Goal: Task Accomplishment & Management: Use online tool/utility

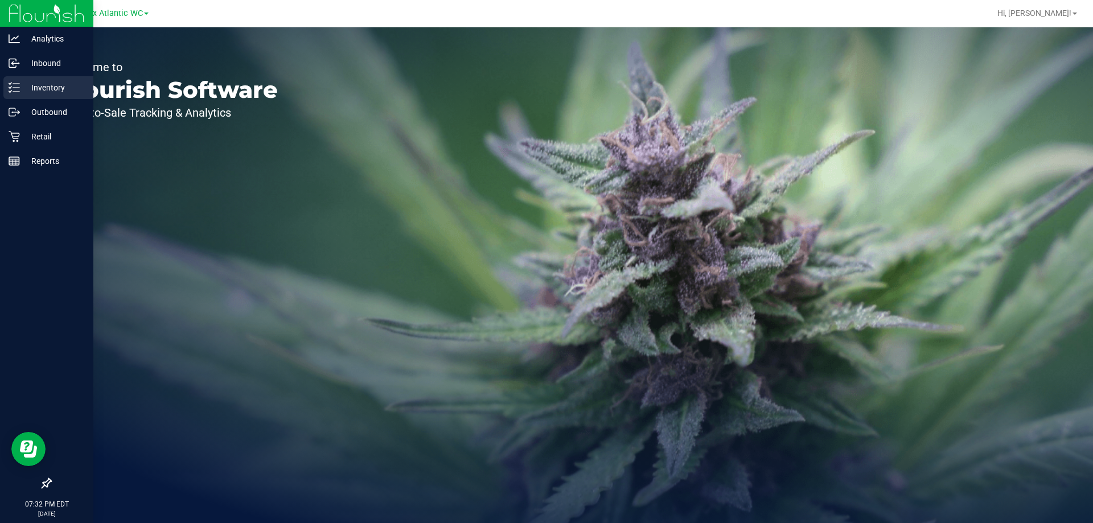
click at [60, 77] on div "Inventory" at bounding box center [48, 87] width 90 height 23
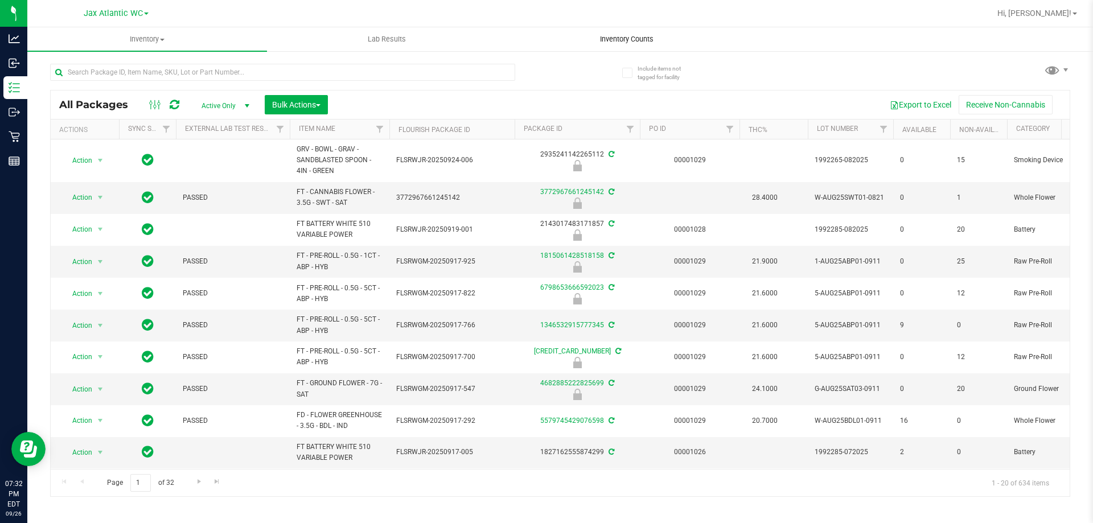
click at [639, 40] on span "Inventory Counts" at bounding box center [627, 39] width 84 height 10
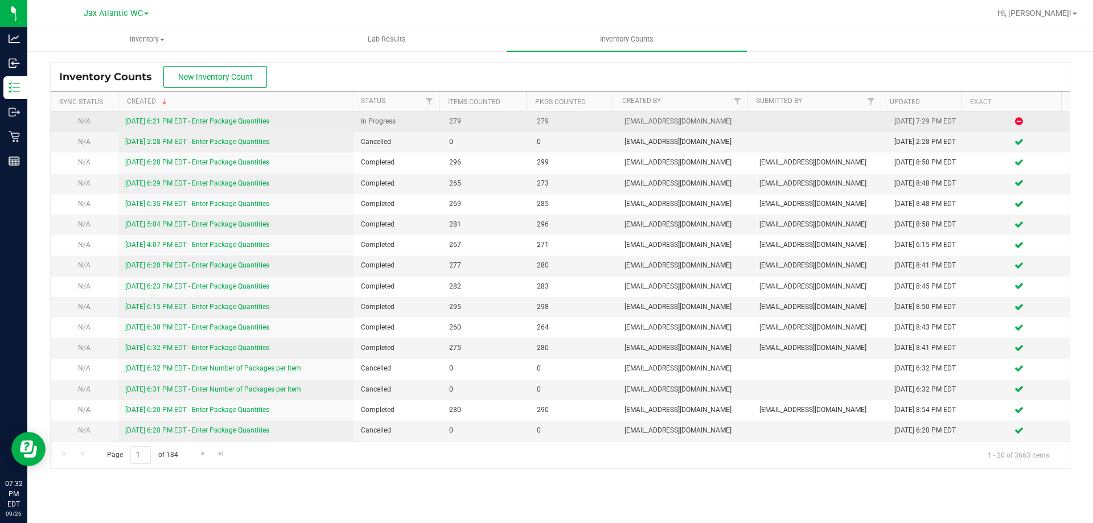
click at [151, 121] on link "[DATE] 6:21 PM EDT - Enter Package Quantities" at bounding box center [197, 121] width 144 height 8
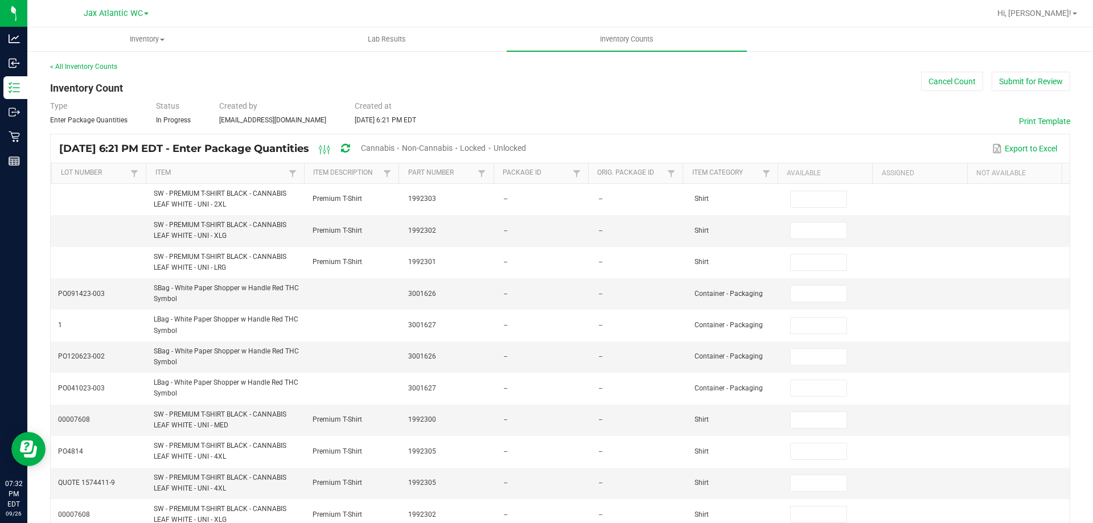
click at [395, 146] on span "Cannabis" at bounding box center [378, 148] width 34 height 9
type input "7"
type input "0"
type input "1"
type input "0"
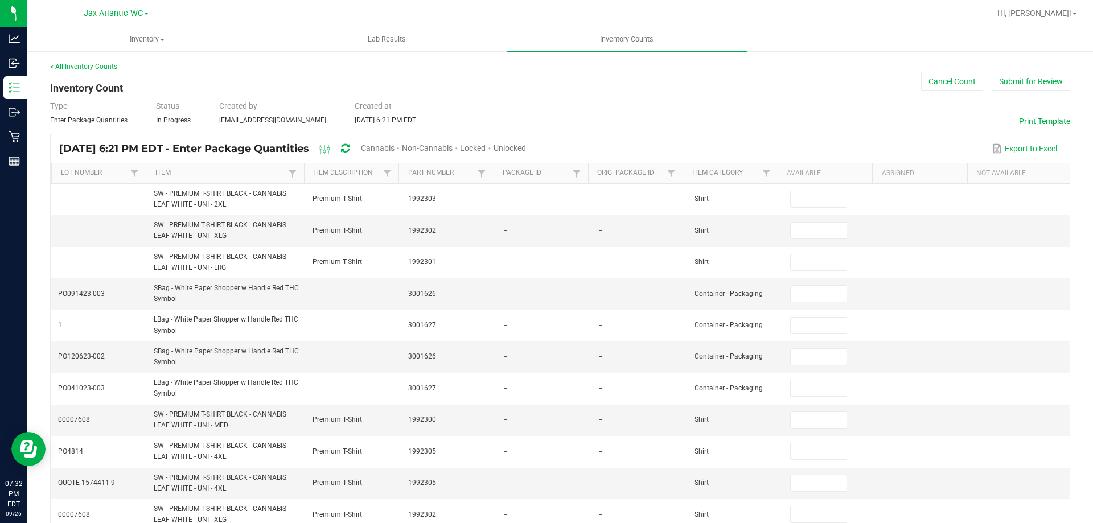
type input "11"
type input "0"
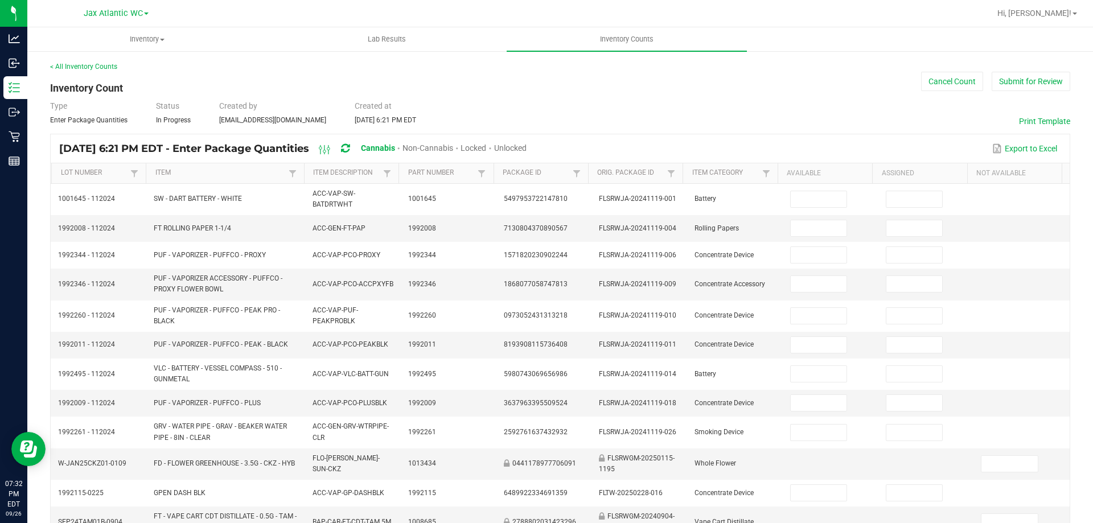
click at [527, 145] on span "Unlocked" at bounding box center [510, 148] width 32 height 9
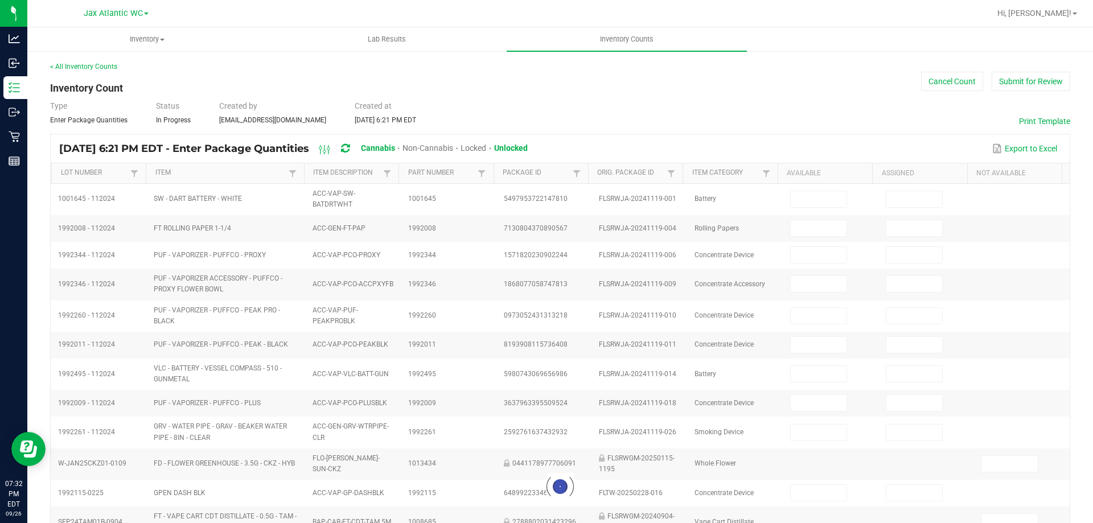
type input "7"
type input "11"
type input "3"
type input "0"
type input "2"
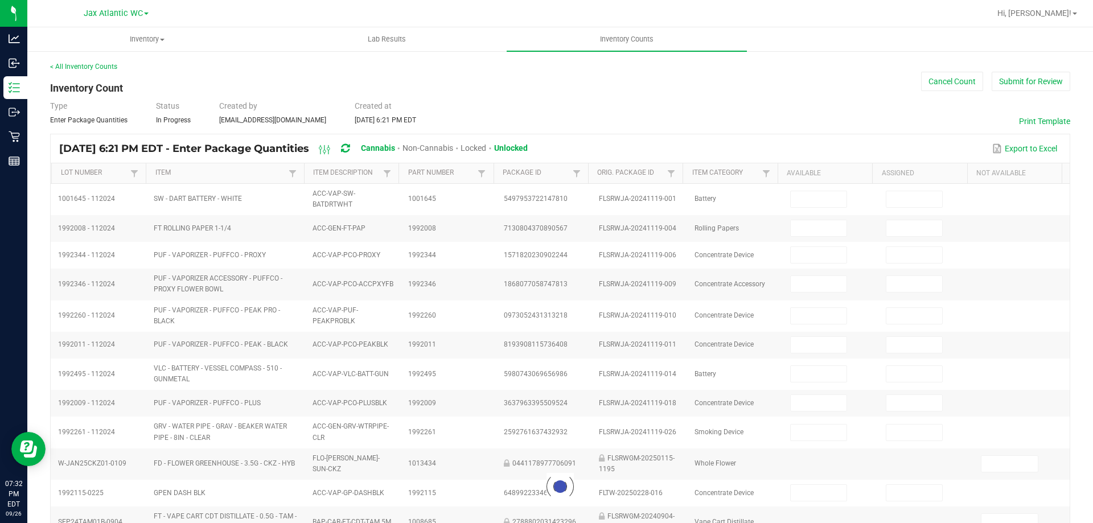
type input "0"
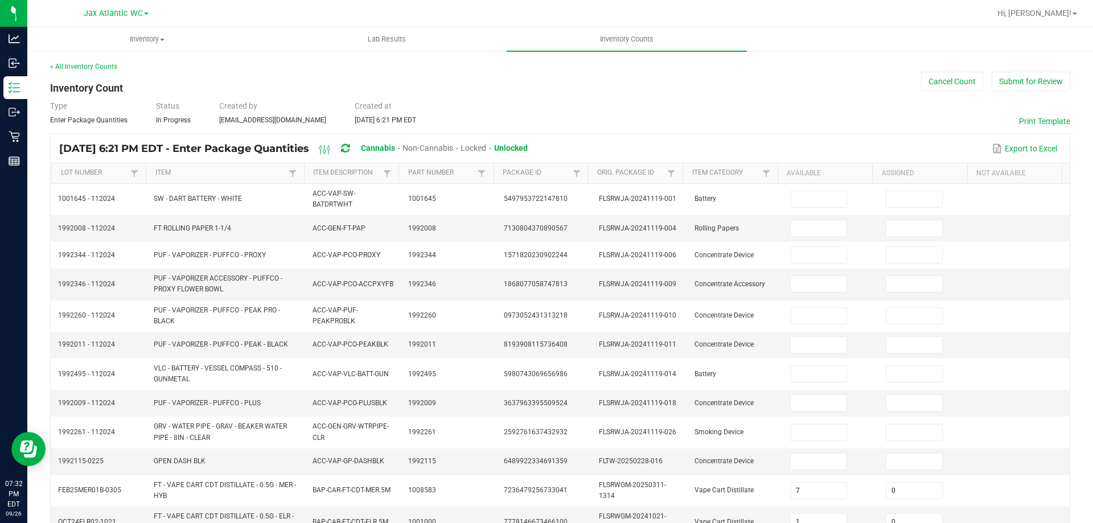
click at [355, 179] on th "Item Description" at bounding box center [351, 173] width 95 height 21
click at [275, 170] on link "Item" at bounding box center [220, 173] width 130 height 9
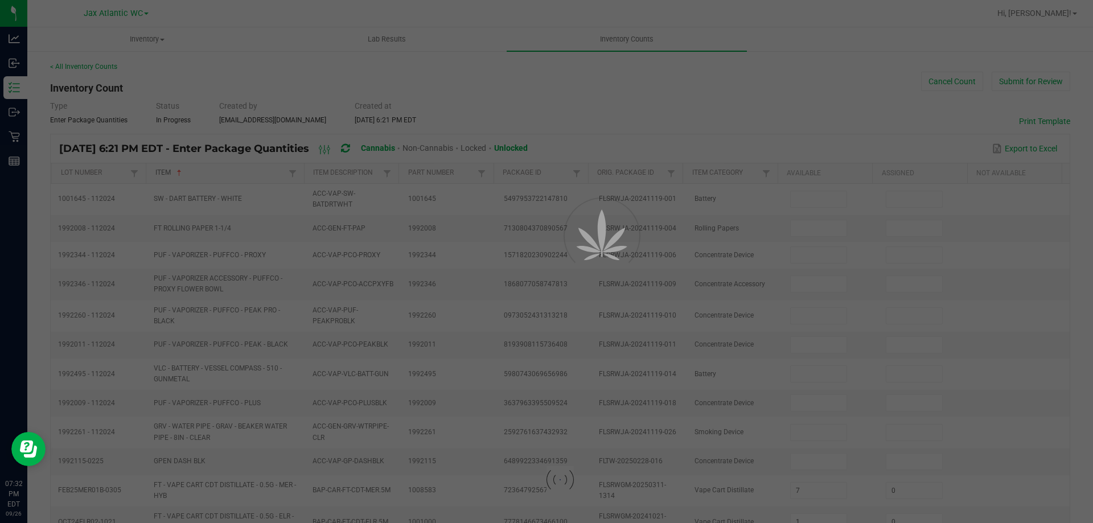
type input "16"
type input "2"
type input "1"
type input "13"
type input "6"
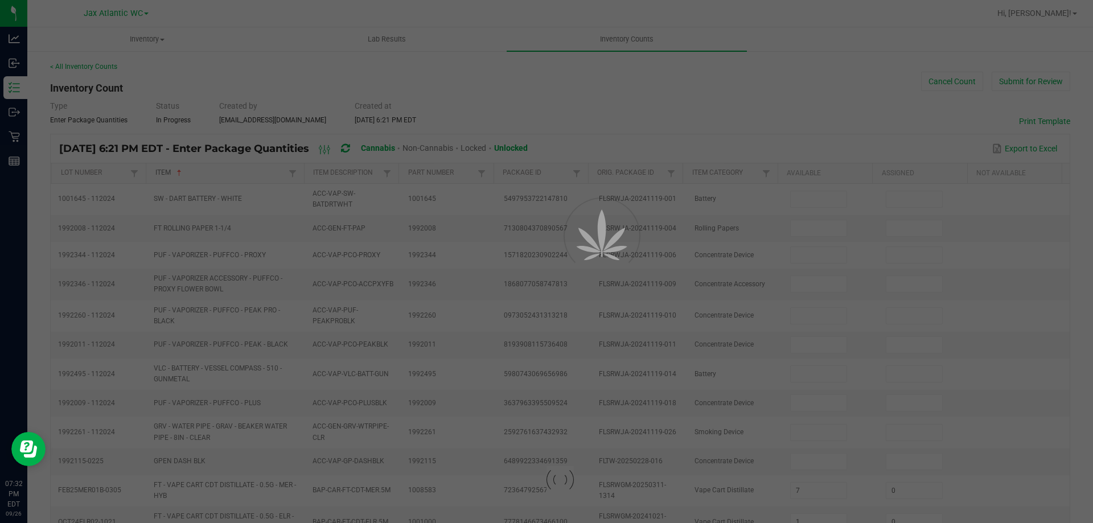
type input "4"
type input "16"
type input "0"
type input "14"
type input "0"
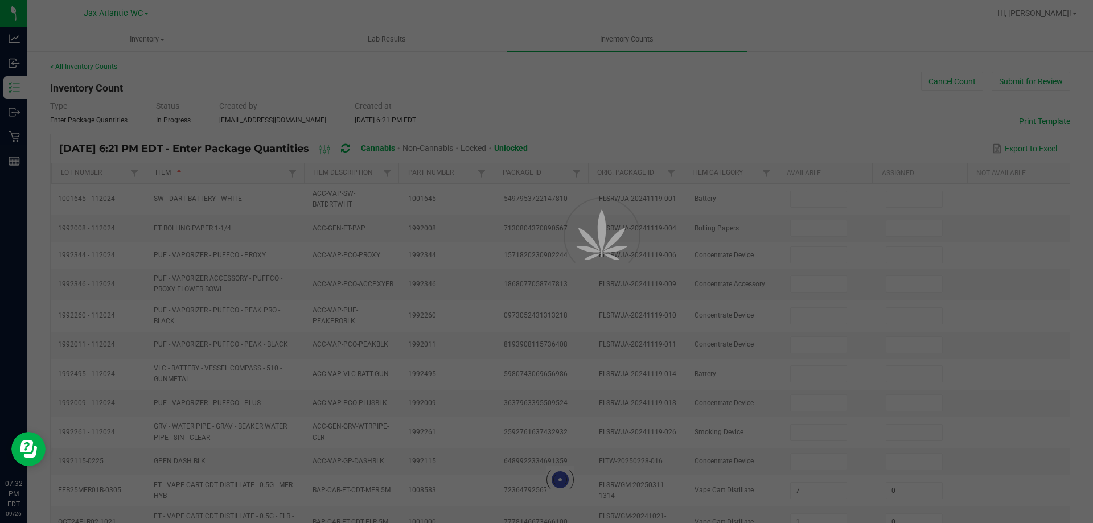
type input "13"
type input "5"
type input "0"
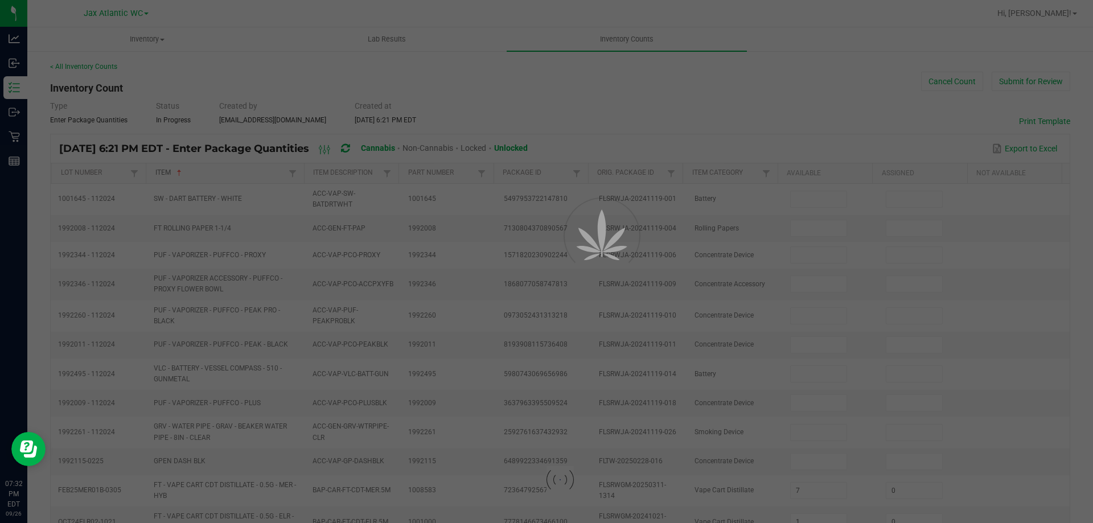
type input "0"
type input "4"
type input "0"
type input "7"
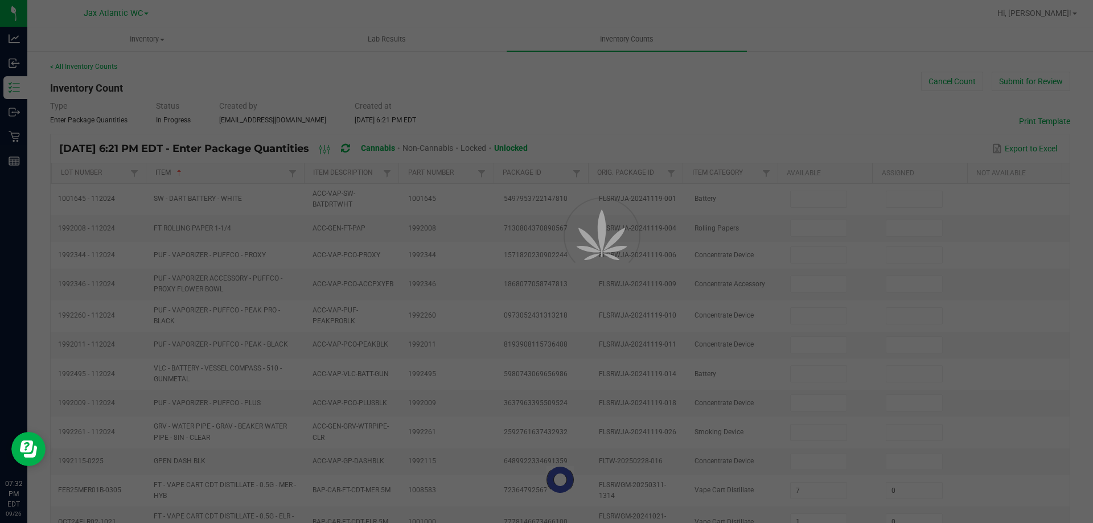
type input "6"
type input "0"
type input "13"
type input "18"
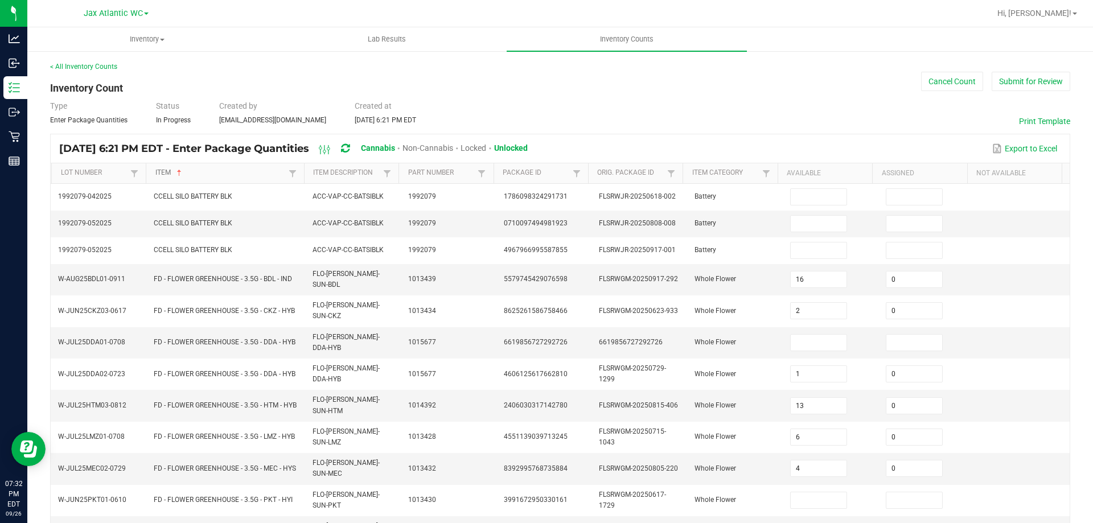
click at [277, 170] on link "Item" at bounding box center [220, 173] width 130 height 9
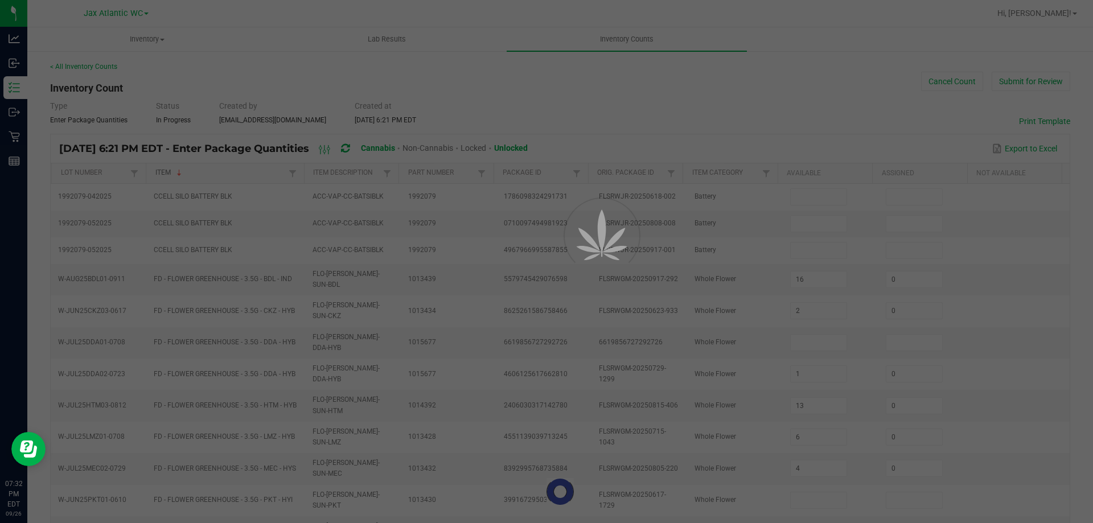
type input "6"
type input "31"
type input "35"
type input "34"
type input "23"
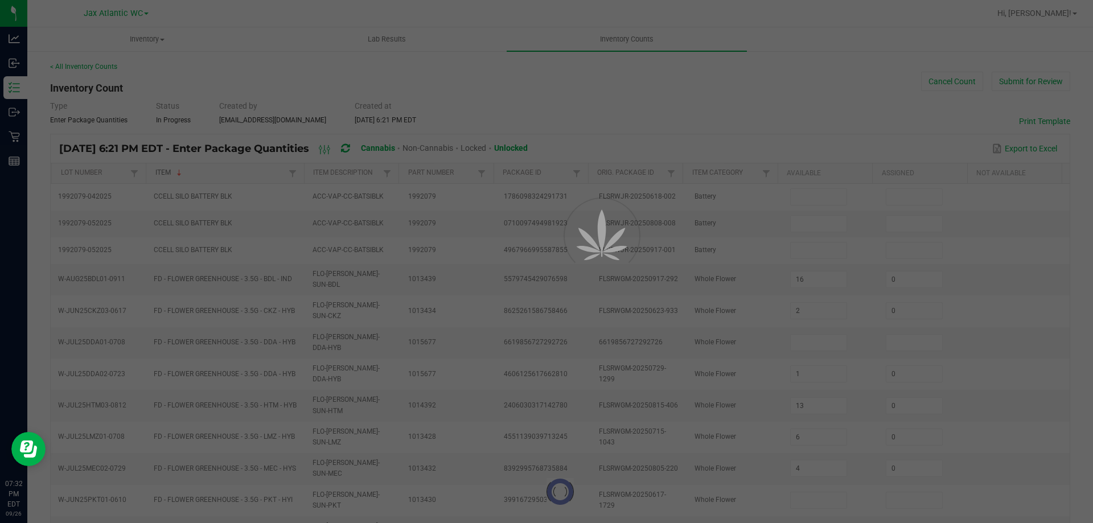
type input "2"
type input "5"
type input "37"
type input "11"
type input "16"
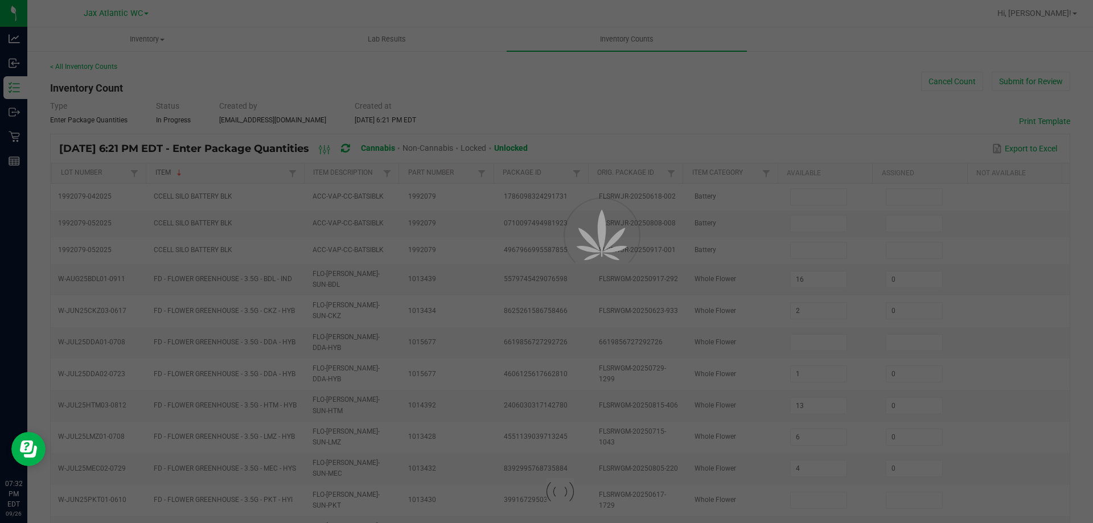
type input "5"
type input "6"
type input "0"
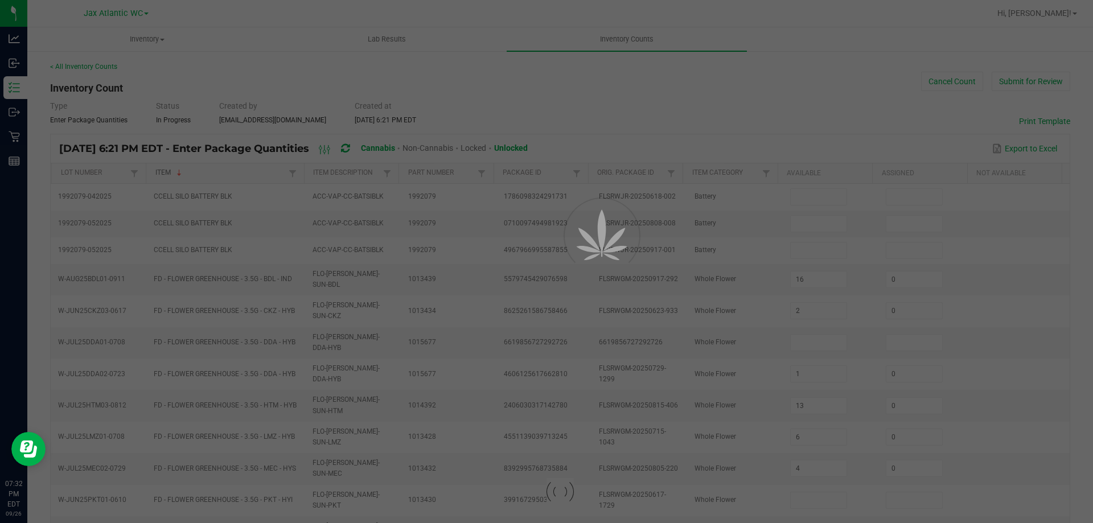
type input "35"
type input "2"
type input "5"
type input "15"
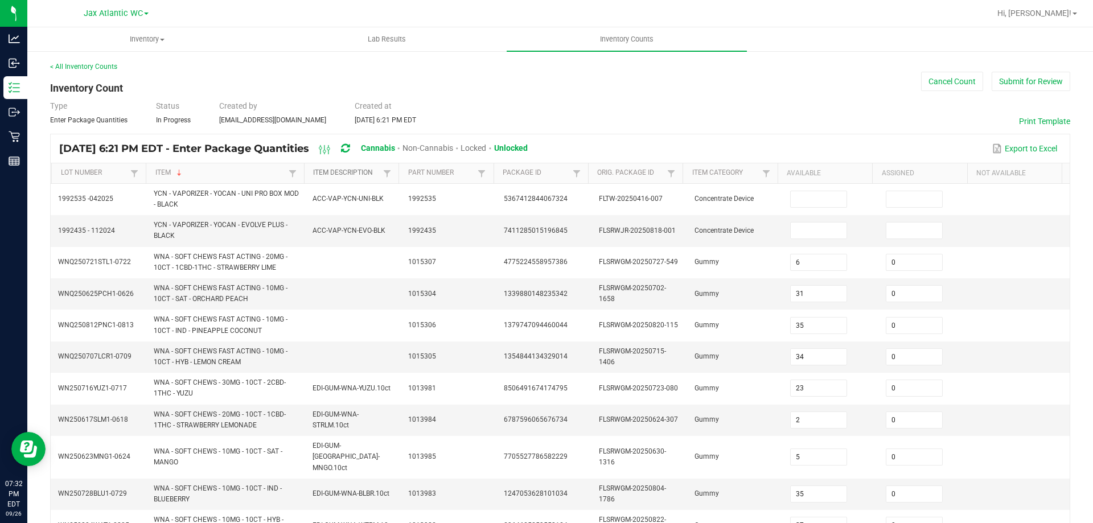
click at [372, 176] on link "Item Description" at bounding box center [346, 173] width 67 height 9
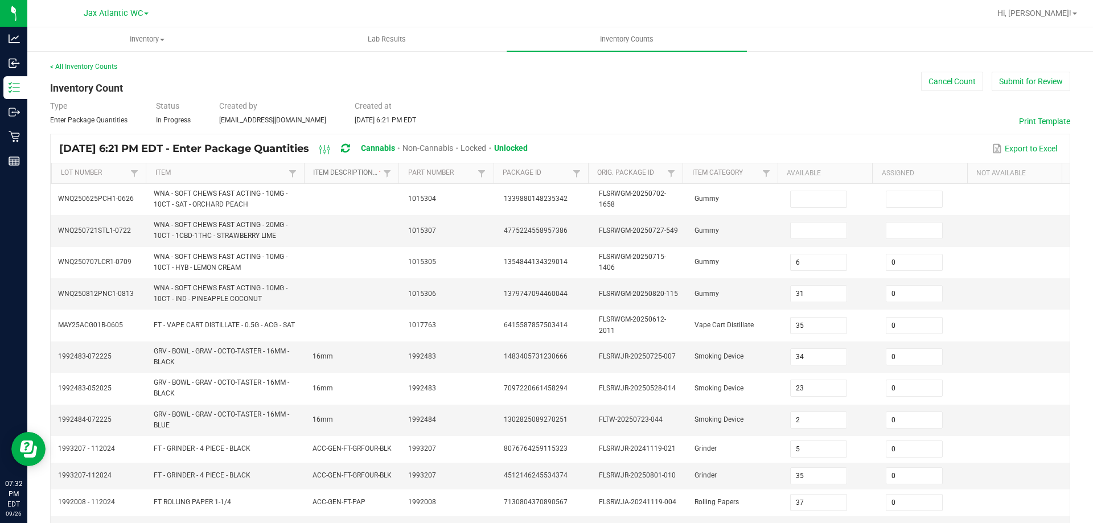
type input "31"
type input "6"
type input "34"
type input "35"
type input "0"
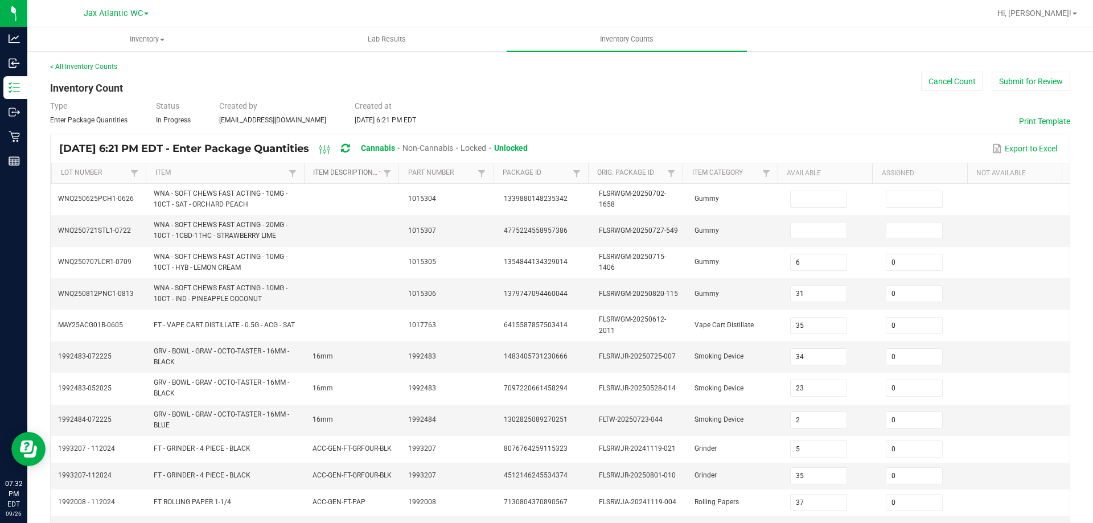
type input "0"
click at [192, 171] on link "Item" at bounding box center [220, 173] width 130 height 9
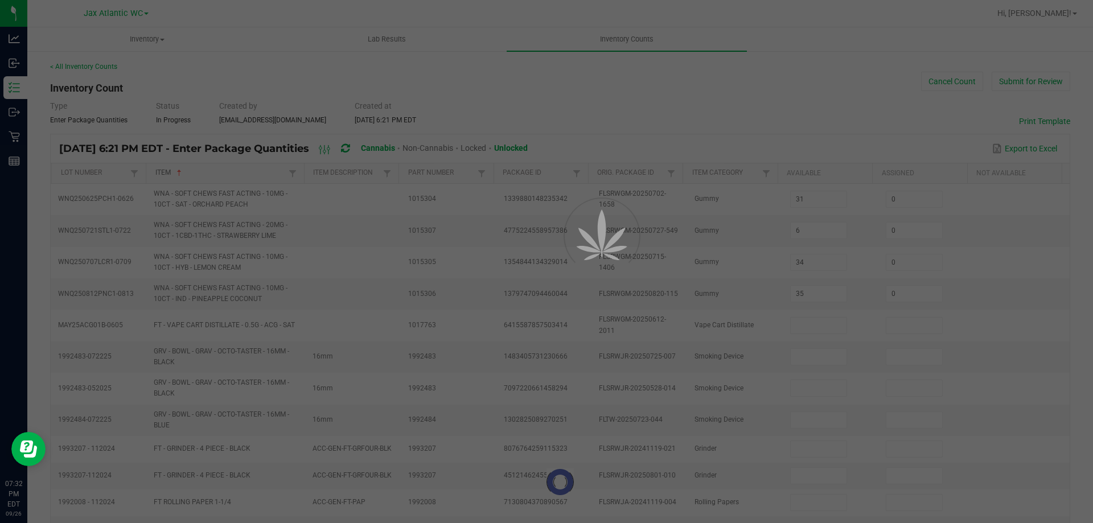
type input "16"
type input "2"
type input "1"
type input "13"
type input "6"
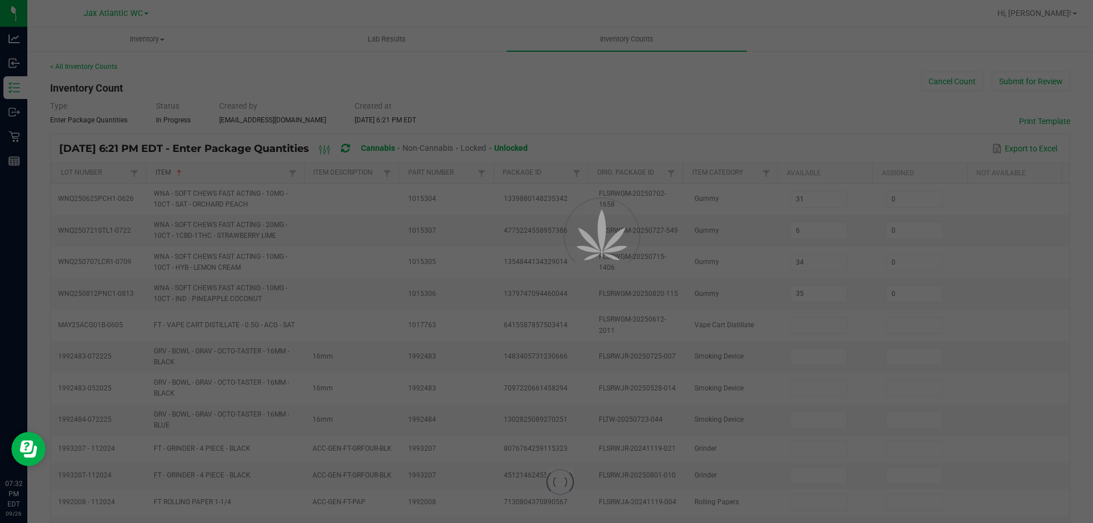
type input "4"
type input "0"
type input "16"
type input "0"
type input "14"
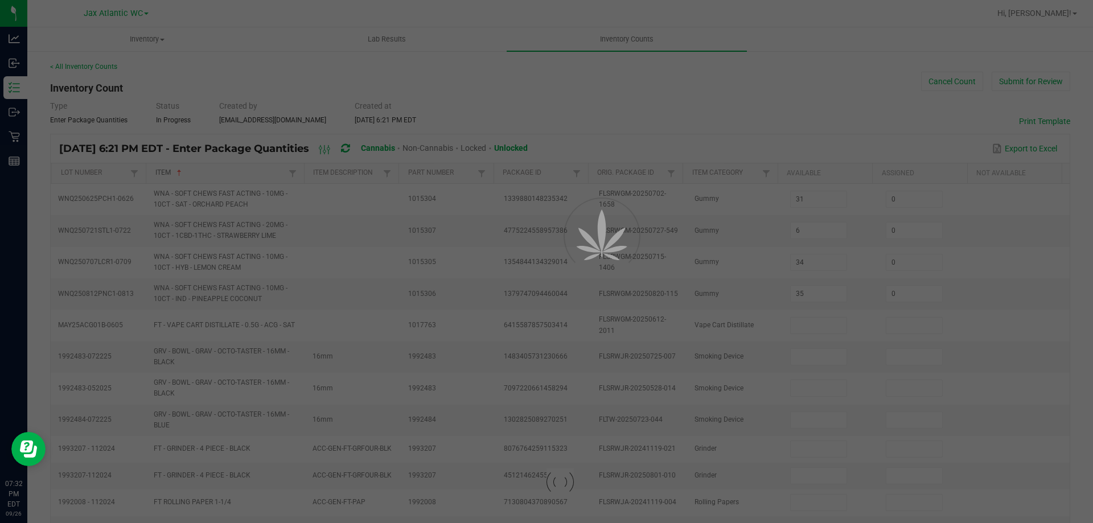
type input "0"
type input "13"
type input "0"
type input "5"
type input "0"
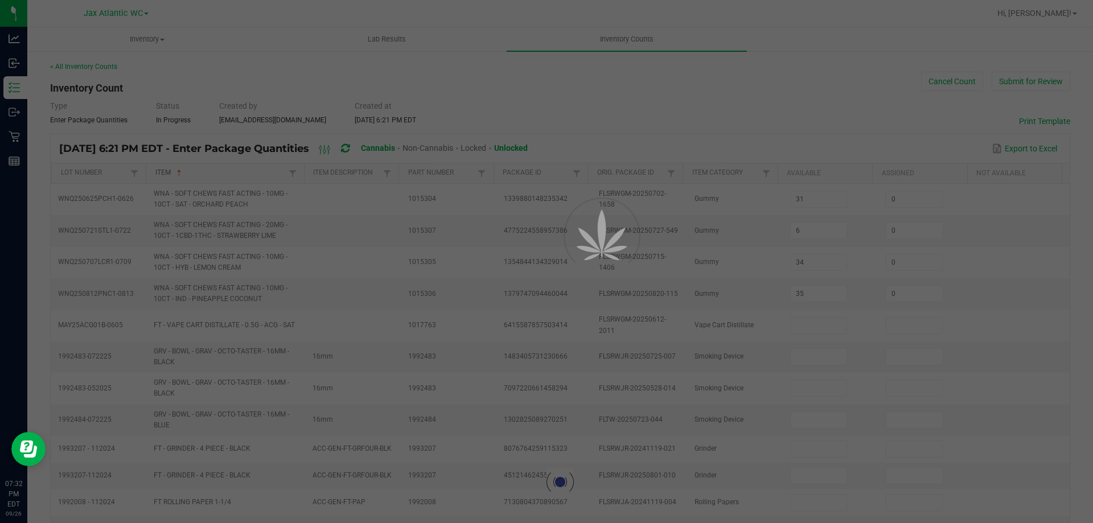
type input "0"
type input "4"
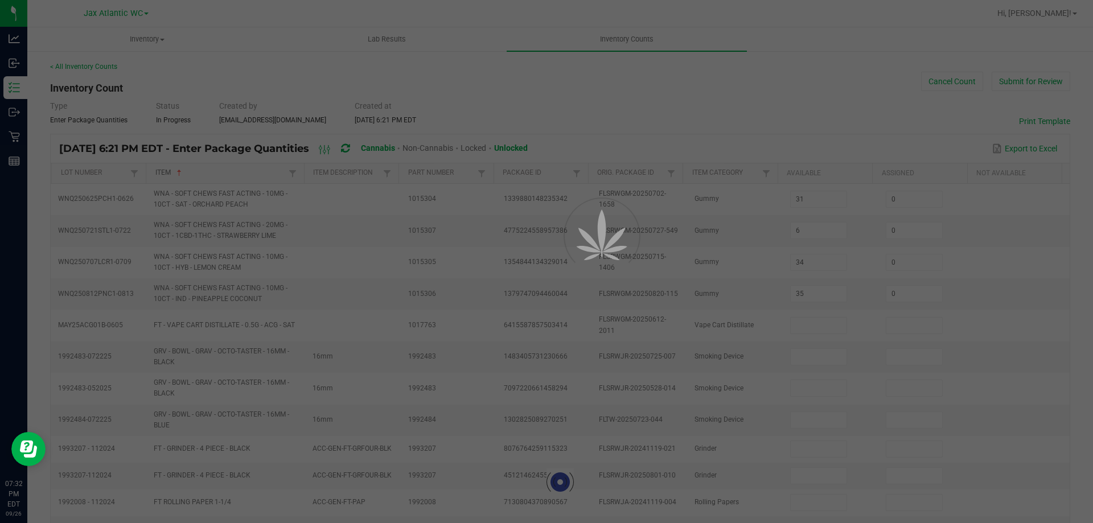
type input "0"
type input "7"
type input "0"
type input "6"
type input "0"
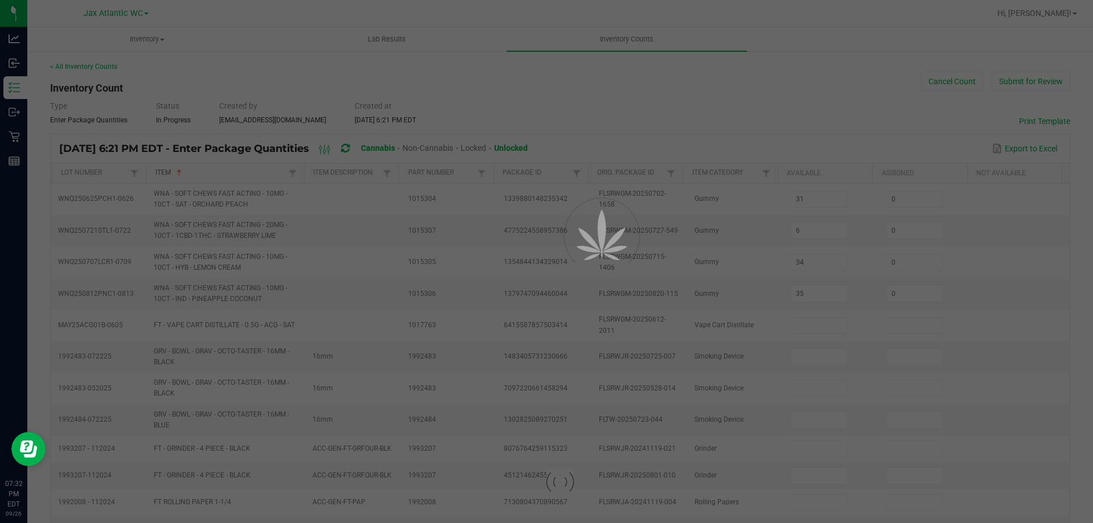
type input "13"
type input "0"
type input "18"
type input "0"
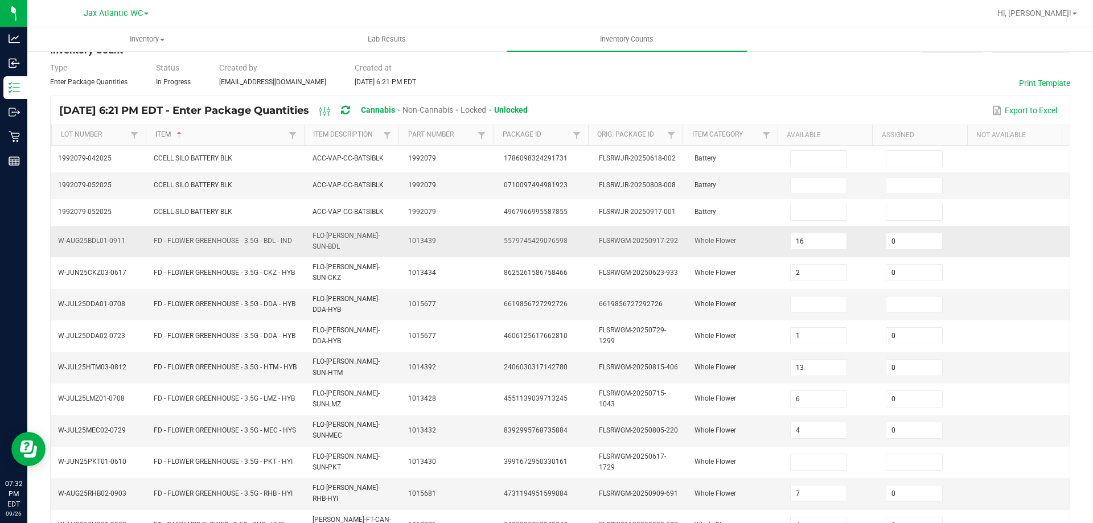
scroll to position [57, 0]
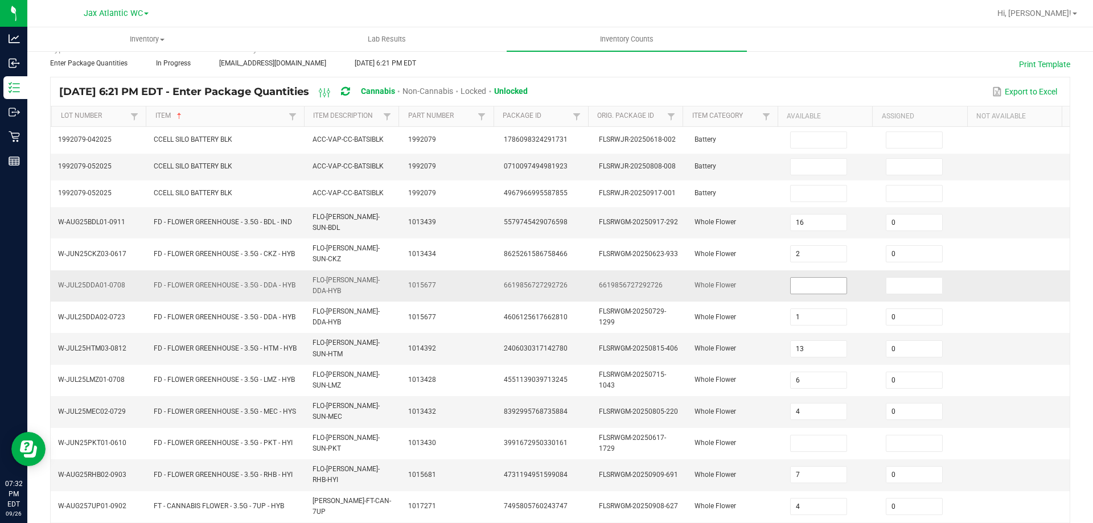
click at [816, 278] on input at bounding box center [819, 286] width 56 height 16
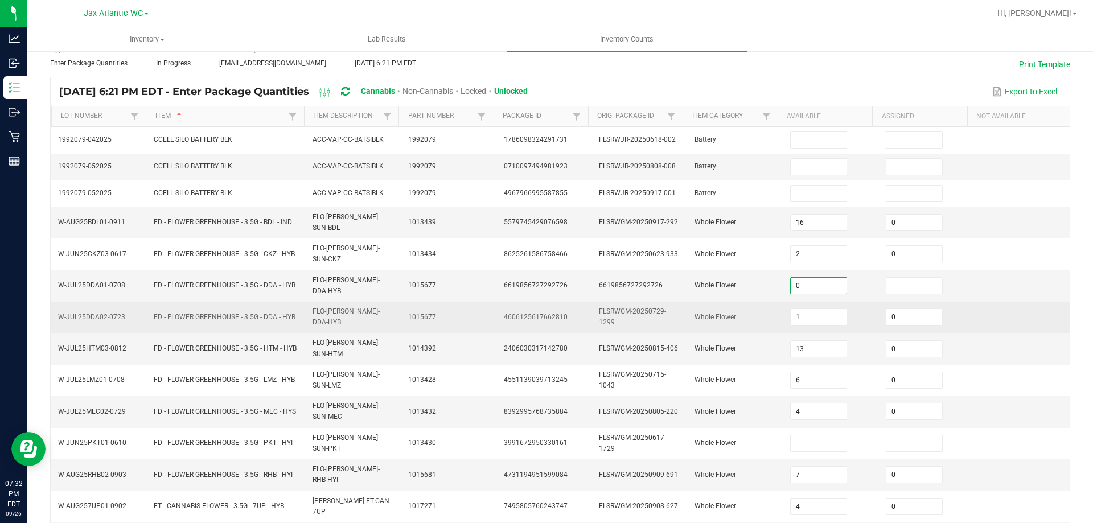
type input "0"
click at [648, 305] on td "FLSRWGM-20250729-1299" at bounding box center [640, 317] width 96 height 31
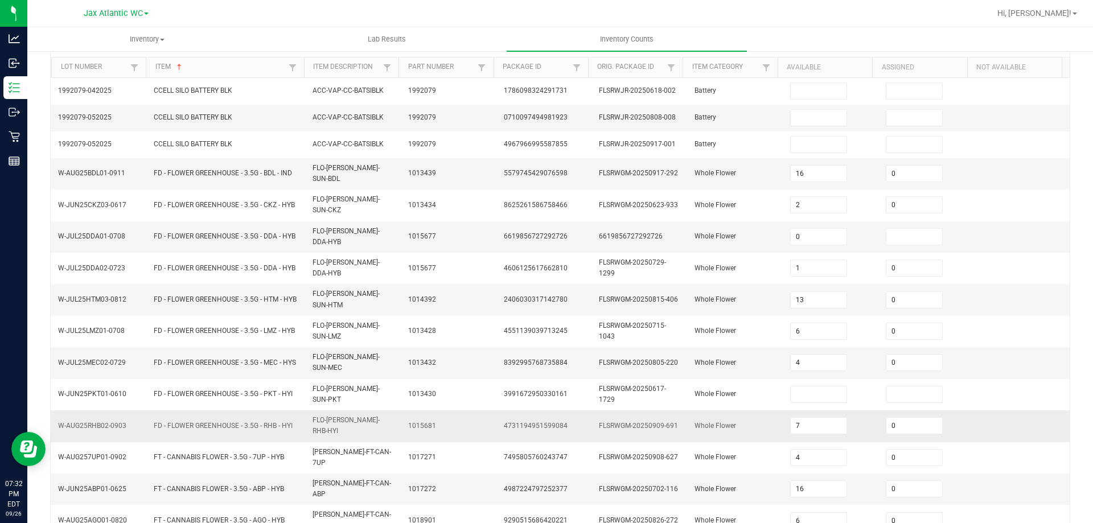
scroll to position [171, 0]
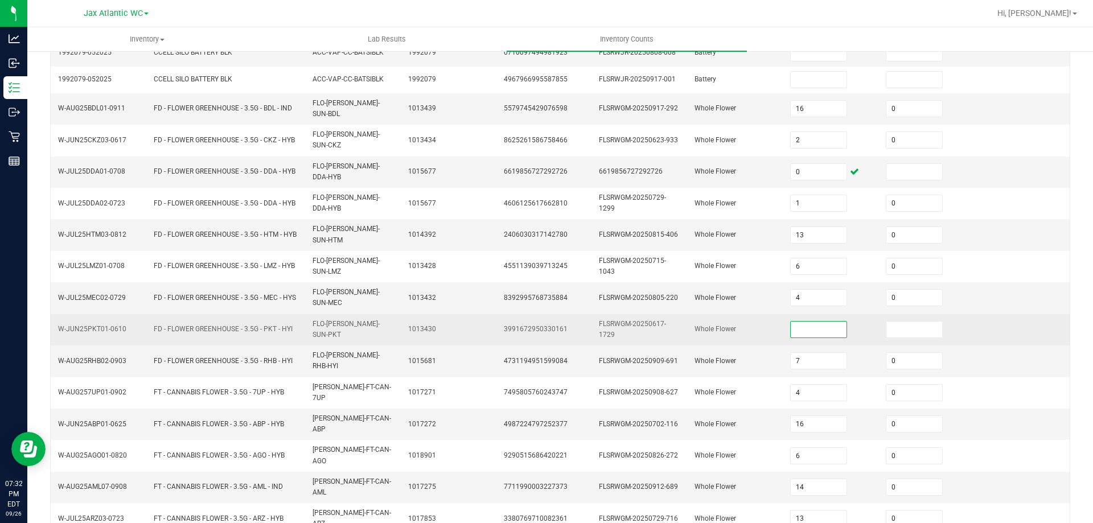
click at [791, 322] on input at bounding box center [819, 330] width 56 height 16
type input "0"
click at [636, 318] on td "FLSRWGM-20250617-1729" at bounding box center [640, 329] width 96 height 31
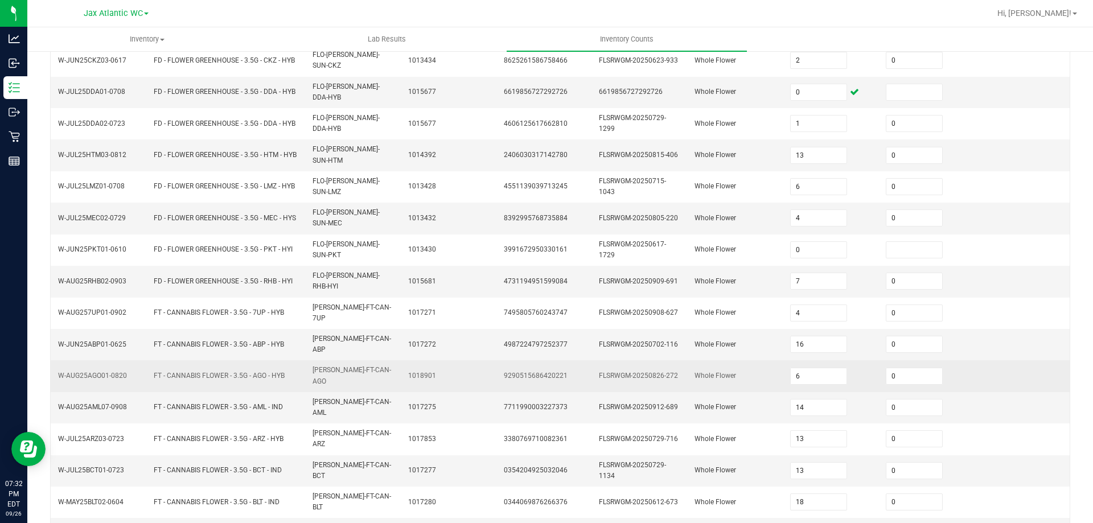
scroll to position [256, 0]
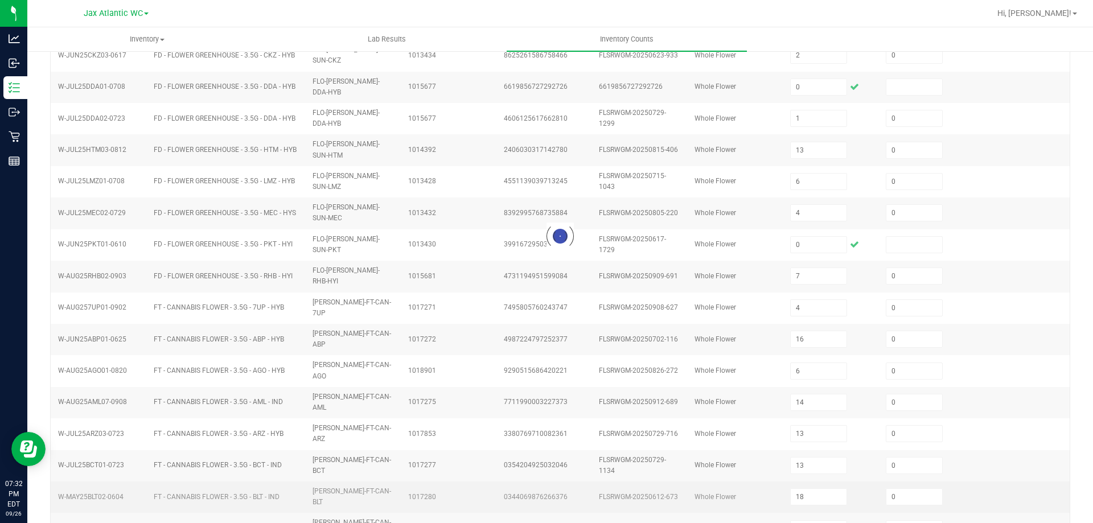
type input "13"
type input "8"
type input "17"
type input "3"
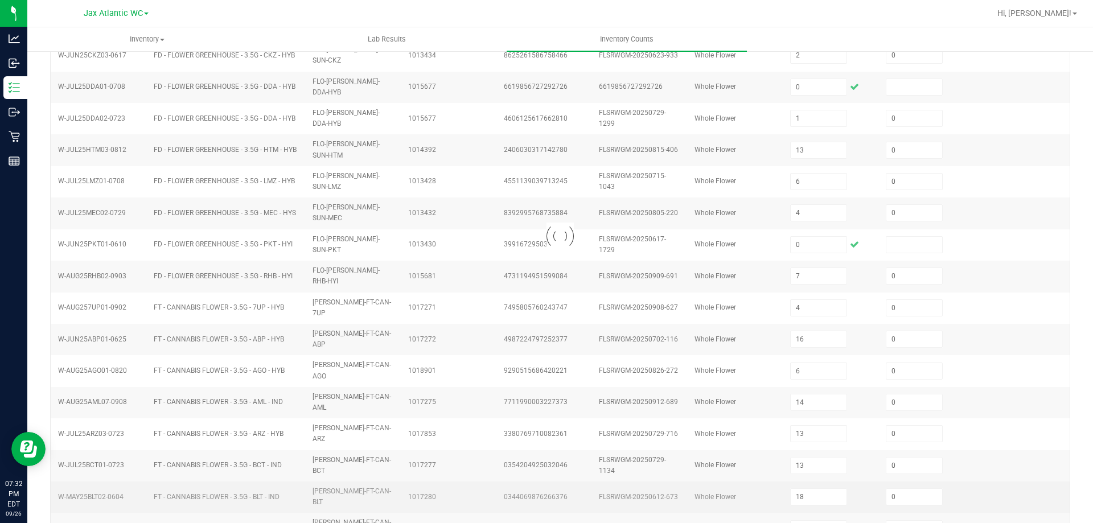
type input "16"
type input "3"
type input "11"
type input "18"
type input "6"
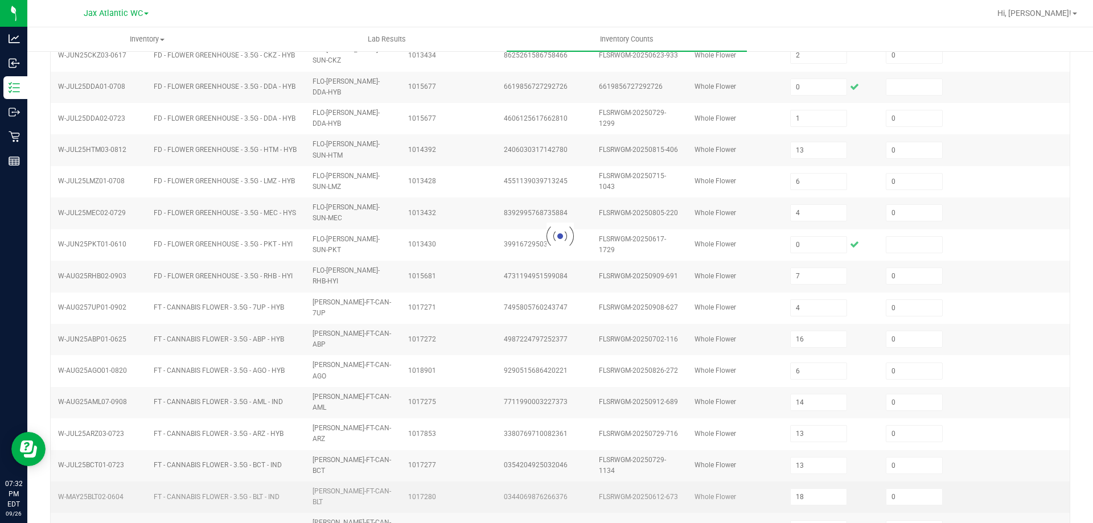
type input "8"
type input "18"
type input "24"
type input "10"
type input "2"
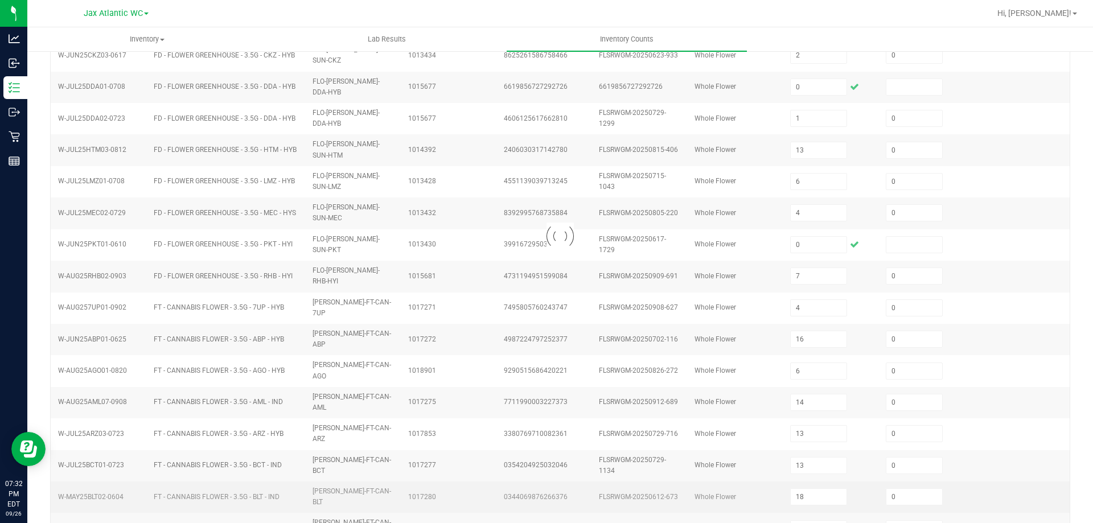
type input "0"
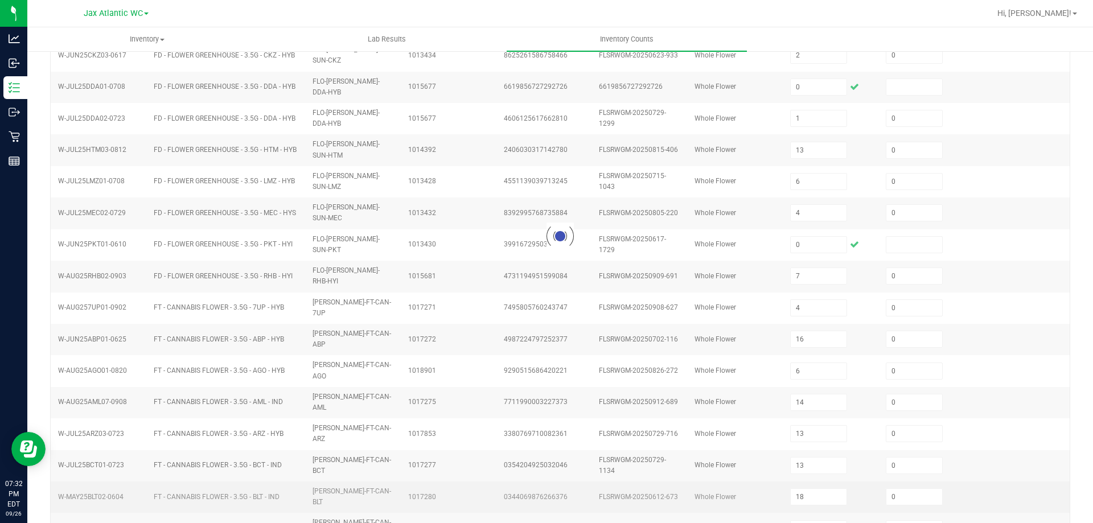
type input "3"
type input "11"
type input "7"
type input "11"
type input "8"
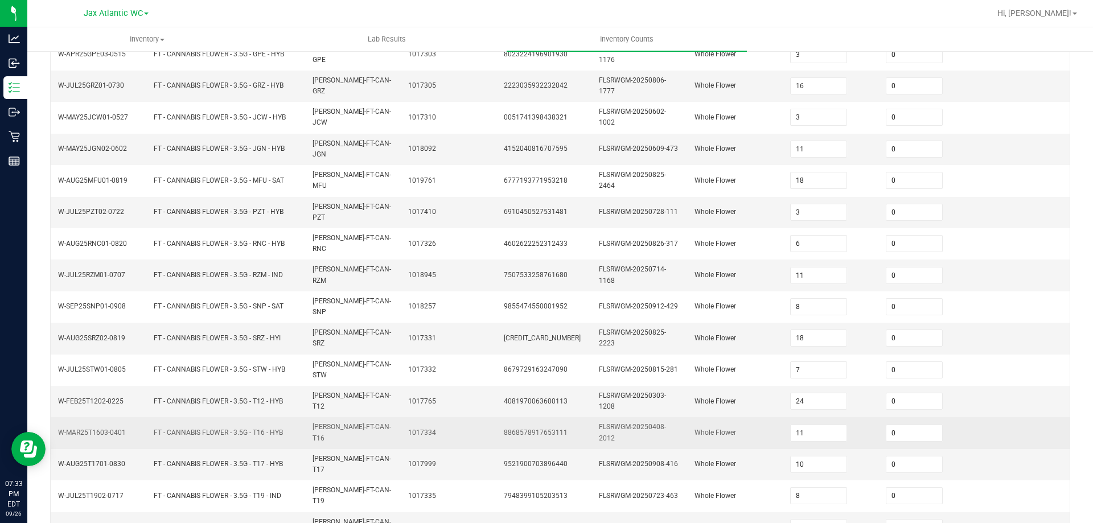
scroll to position [275, 0]
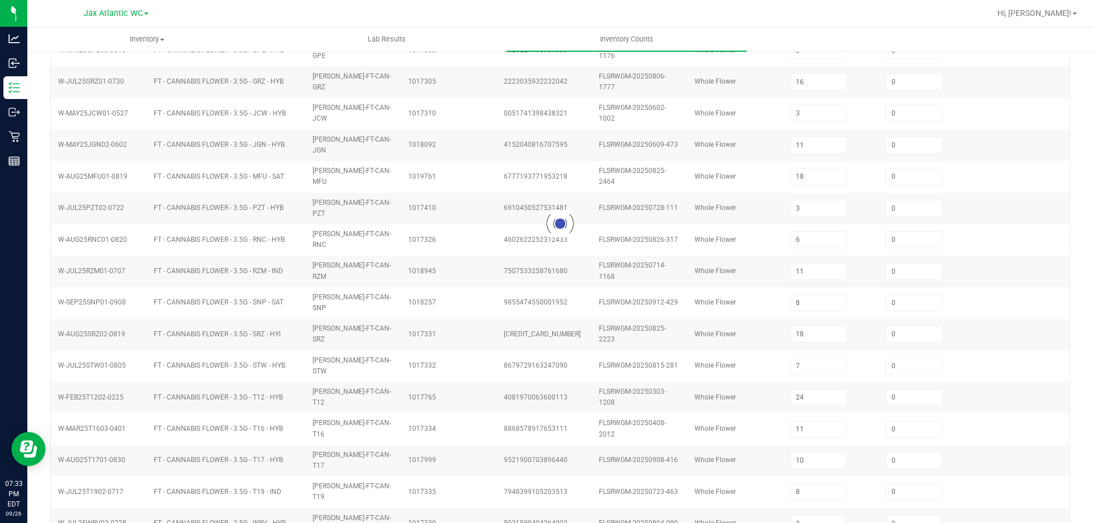
type input "4"
type input "9"
type input "2"
type input "14"
type input "4"
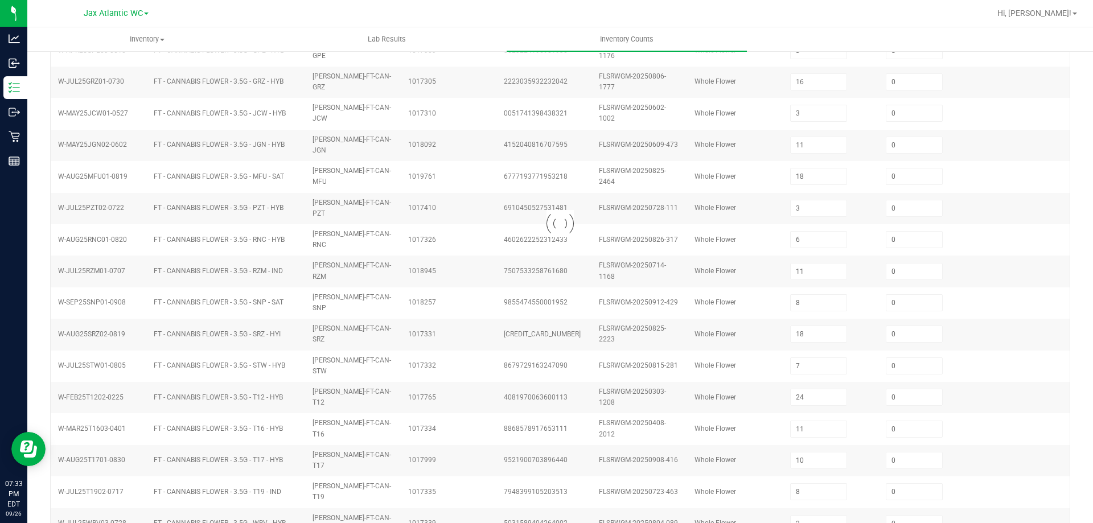
type input "5"
type input "2"
type input "1"
type input "6"
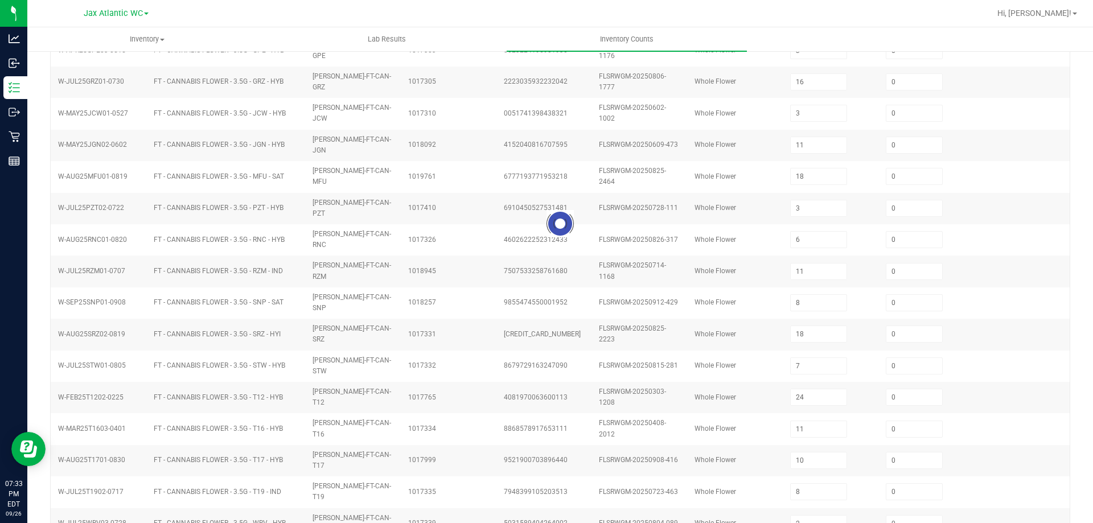
type input "9"
type input "1"
type input "6"
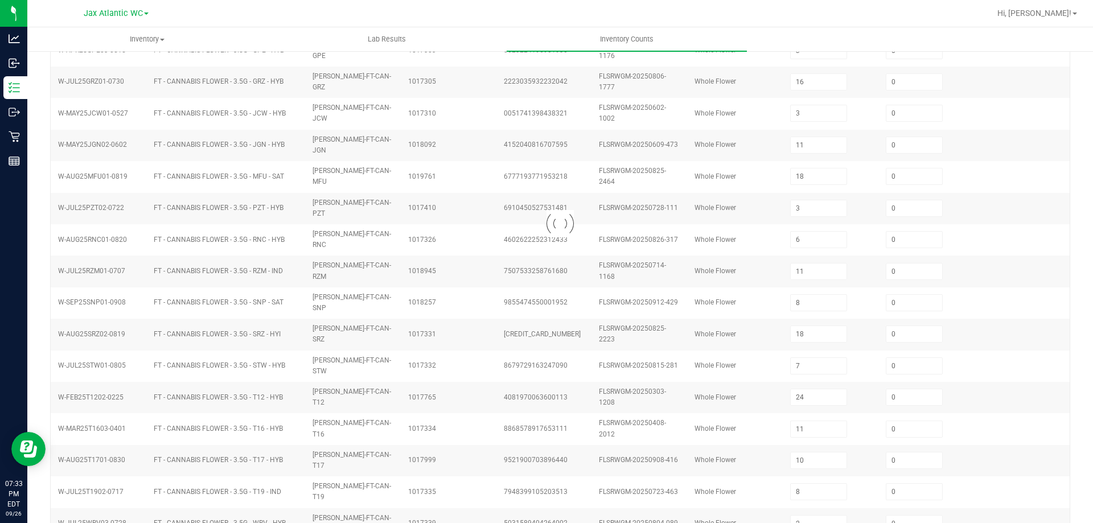
type input "4"
type input "3"
type input "6"
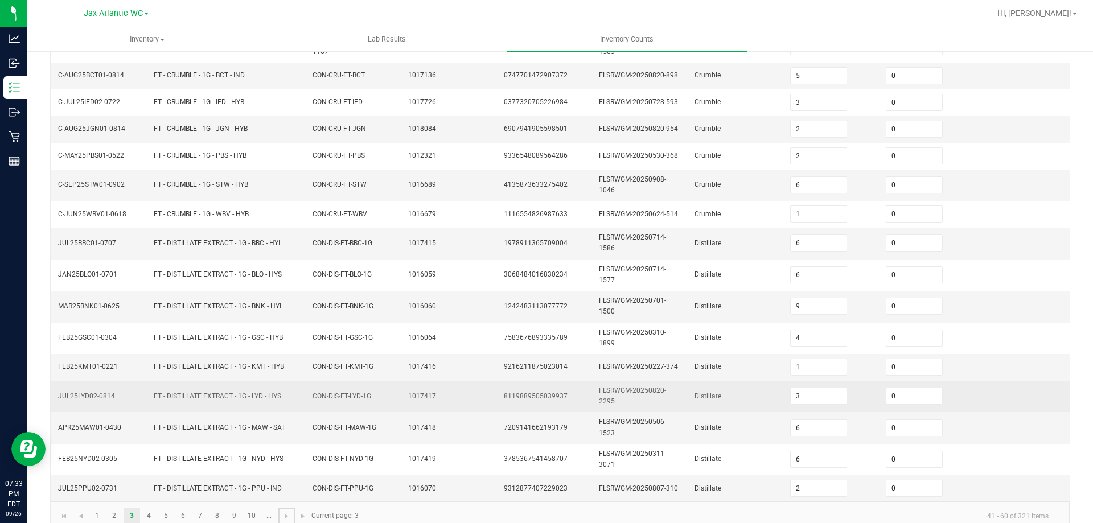
scroll to position [280, 0]
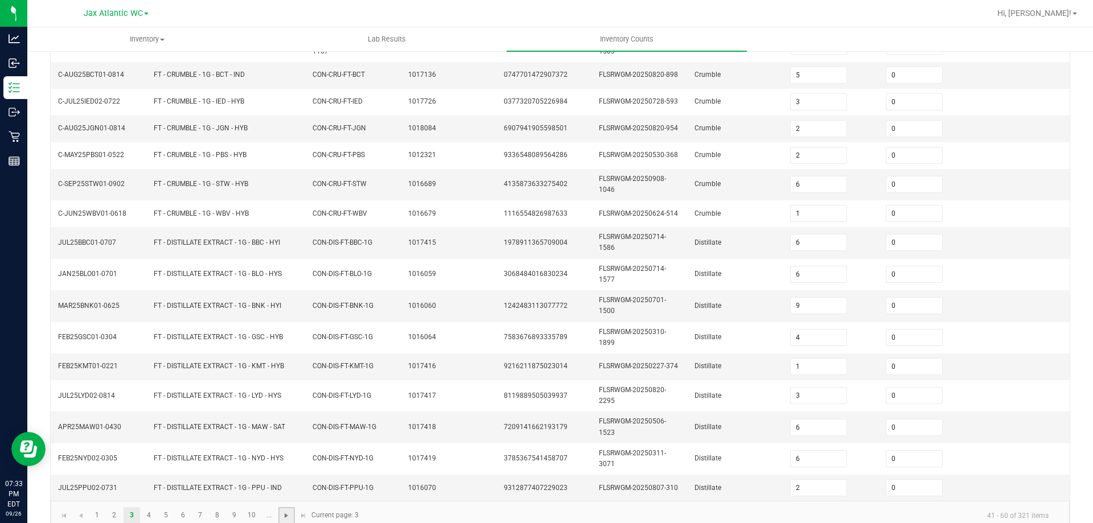
click at [290, 511] on span "Go to the next page" at bounding box center [286, 515] width 9 height 9
type input "5"
type input "19"
type input "17"
type input "1"
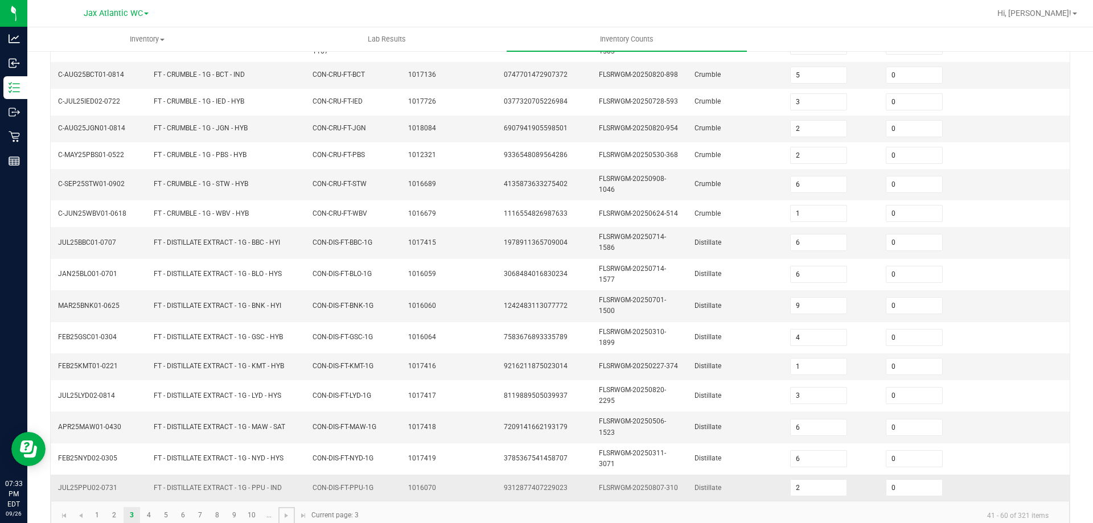
type input "1"
type input "3"
type input "5"
type input "2"
type input "7"
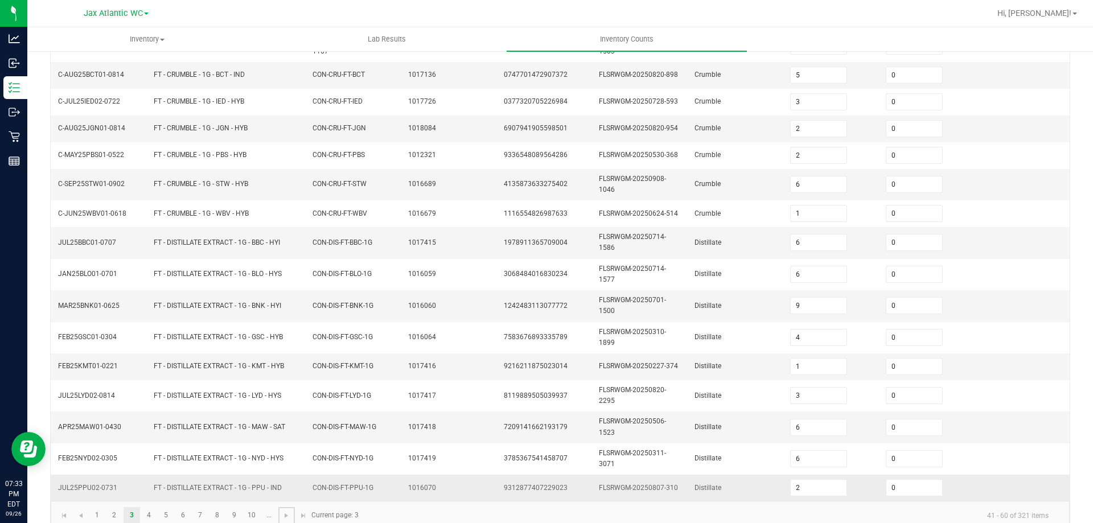
type input "7"
type input "3"
type input "11"
type input "7"
type input "5"
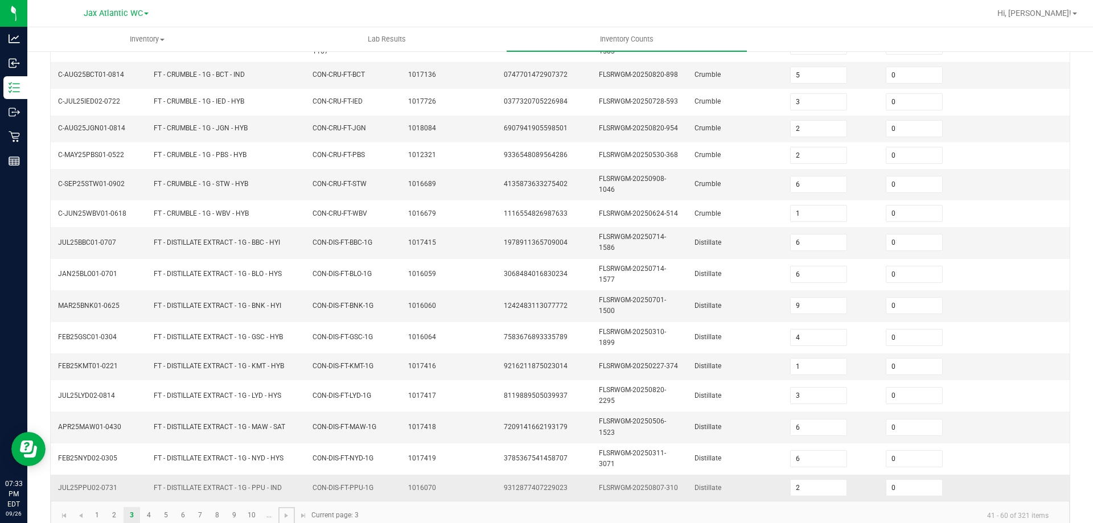
type input "3"
type input "6"
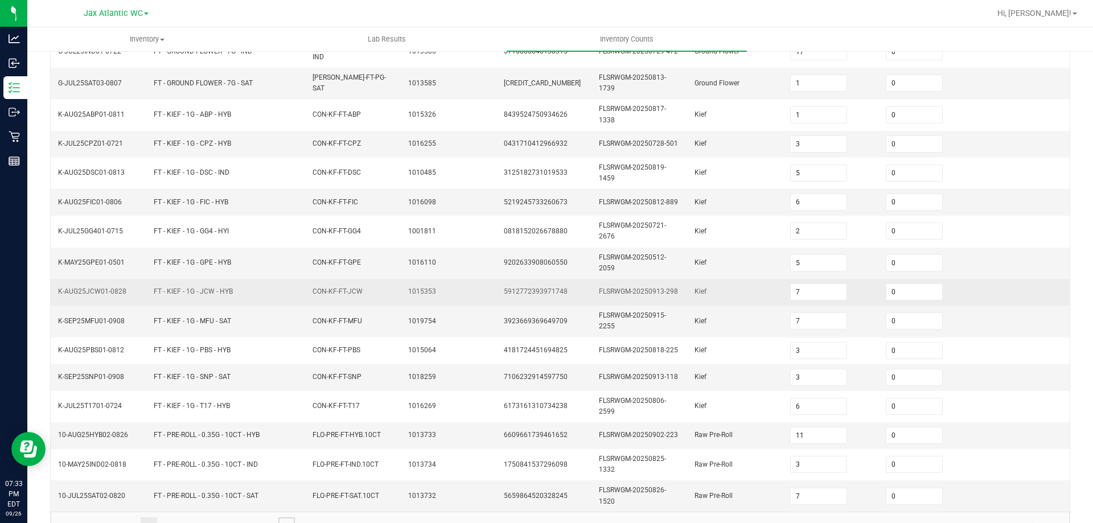
scroll to position [284, 0]
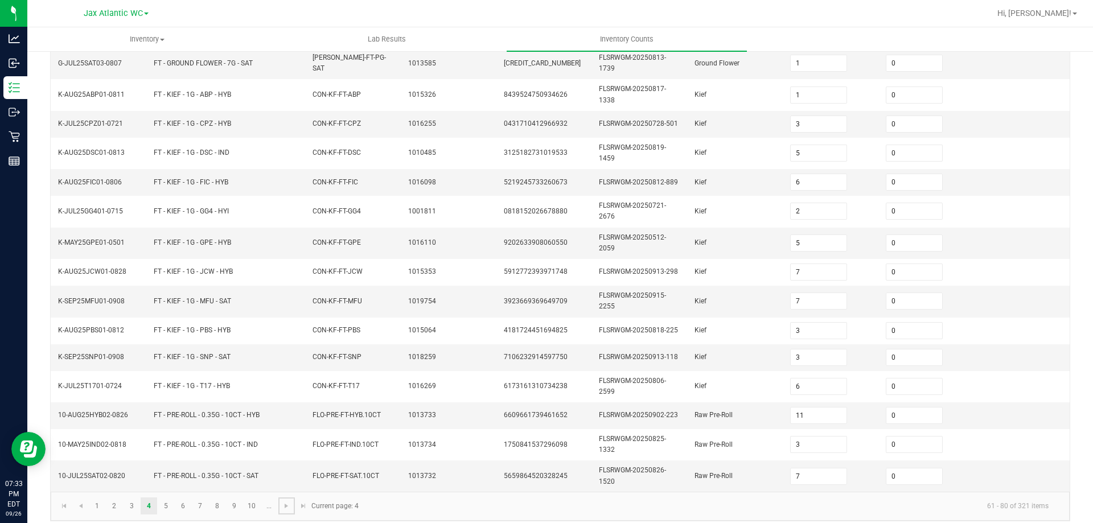
click at [293, 498] on link at bounding box center [286, 506] width 17 height 17
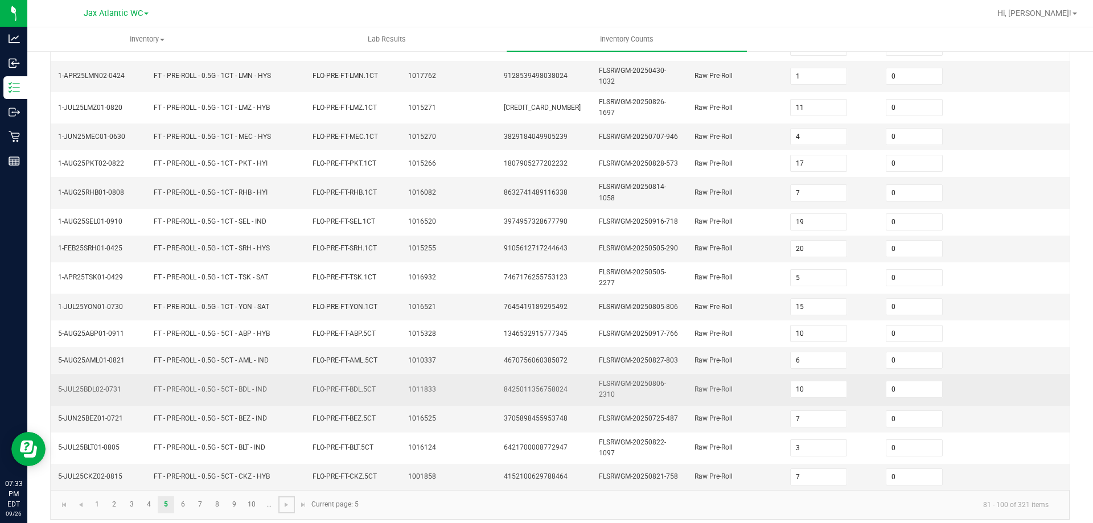
scroll to position [275, 0]
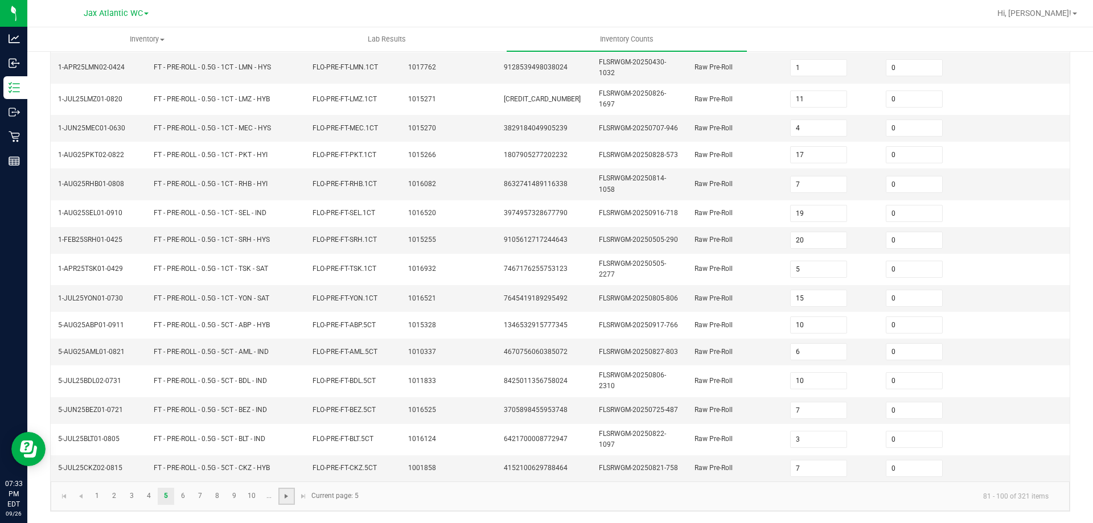
click at [288, 494] on span "Go to the next page" at bounding box center [286, 496] width 9 height 9
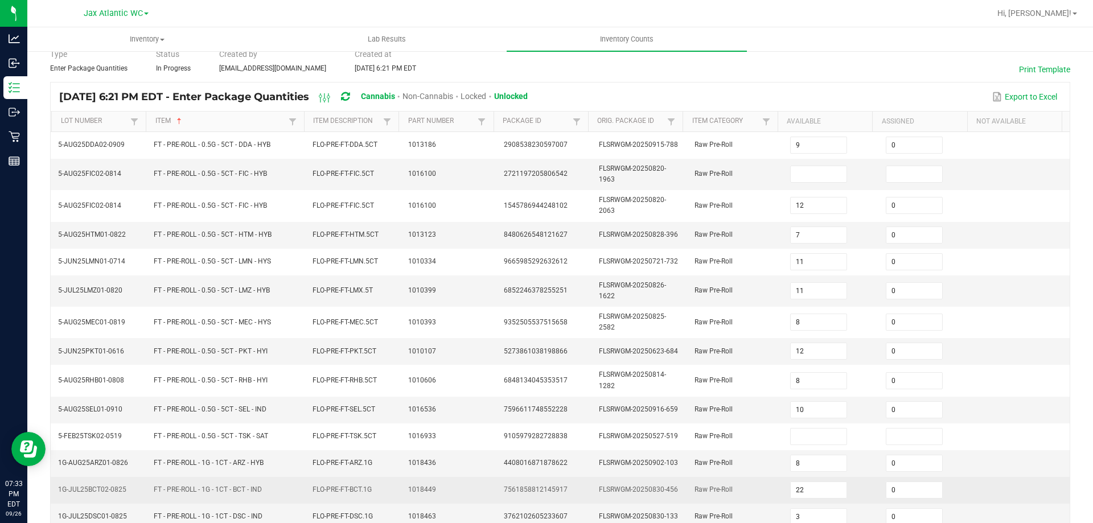
scroll to position [47, 0]
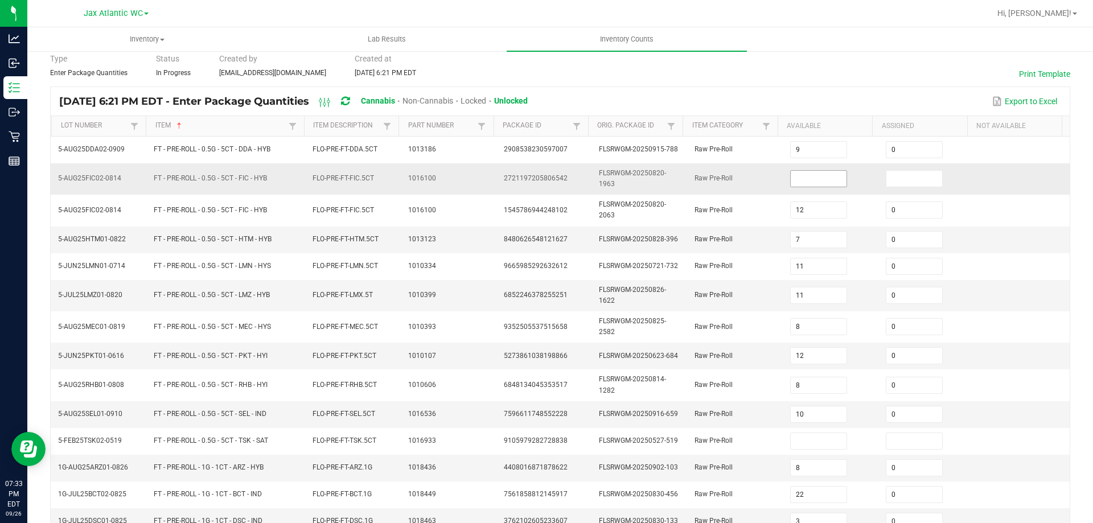
click at [792, 182] on input at bounding box center [819, 179] width 56 height 16
click at [718, 194] on td "Raw Pre-Roll" at bounding box center [736, 178] width 96 height 31
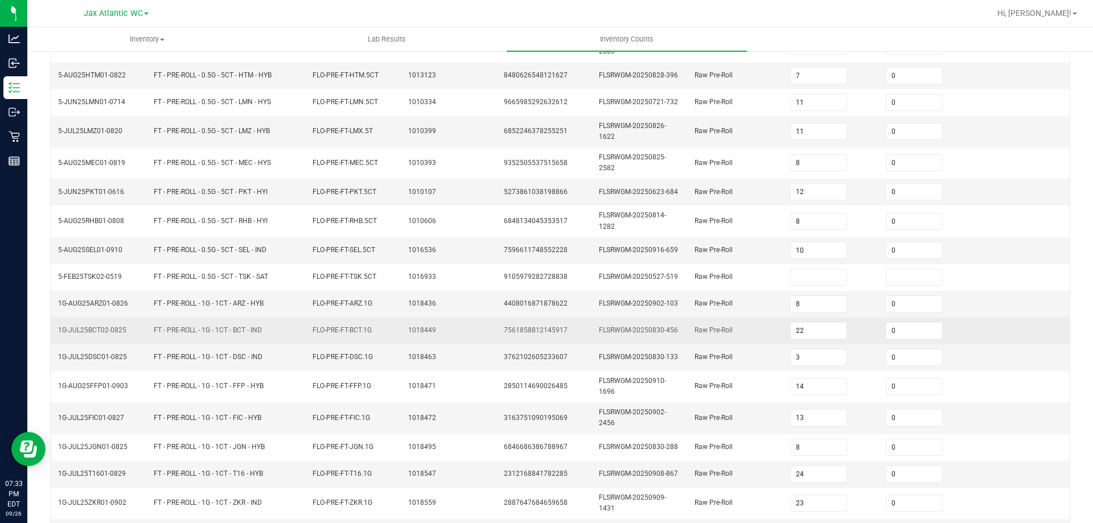
scroll to position [218, 0]
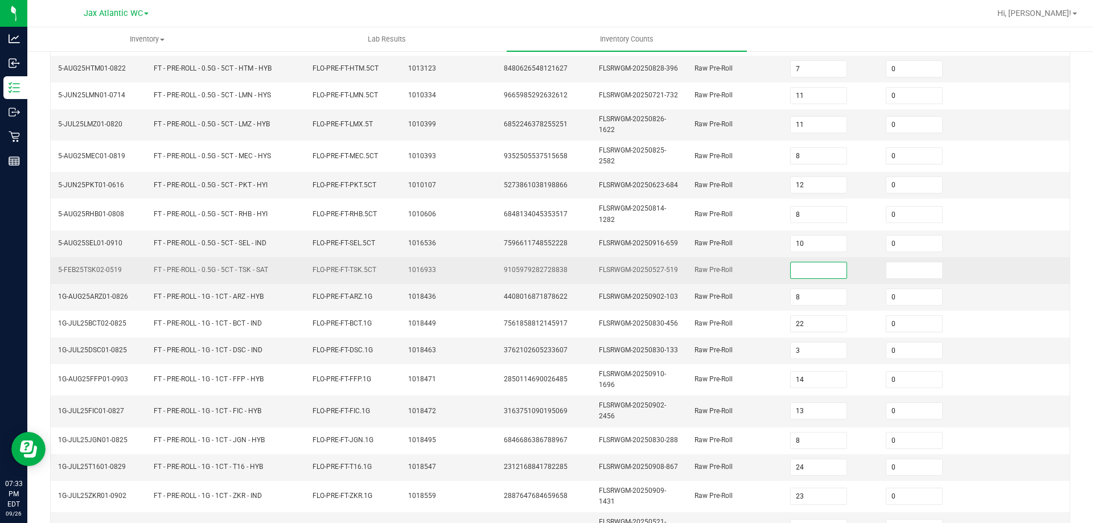
click at [803, 265] on input at bounding box center [819, 271] width 56 height 16
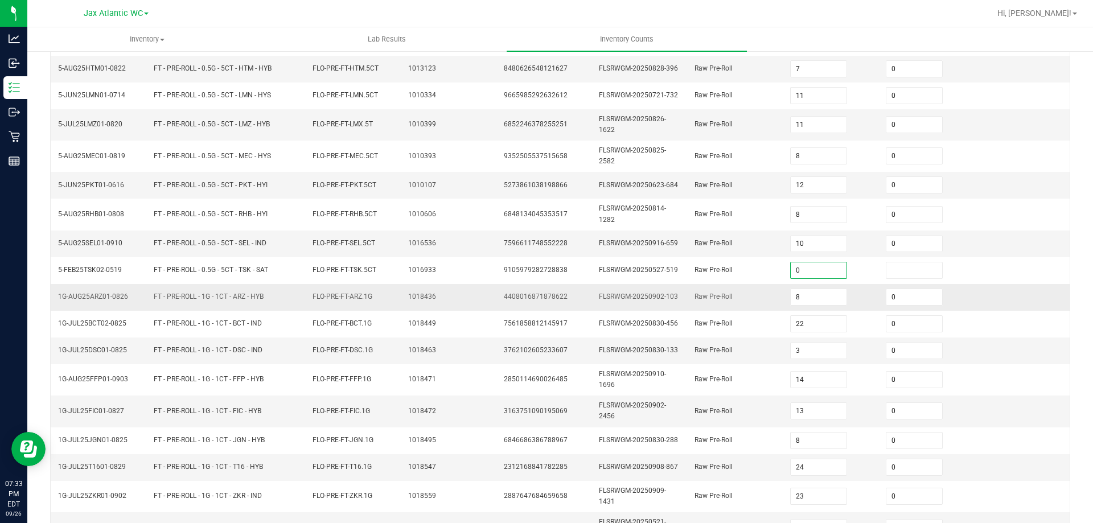
click at [700, 288] on td "Raw Pre-Roll" at bounding box center [736, 297] width 96 height 27
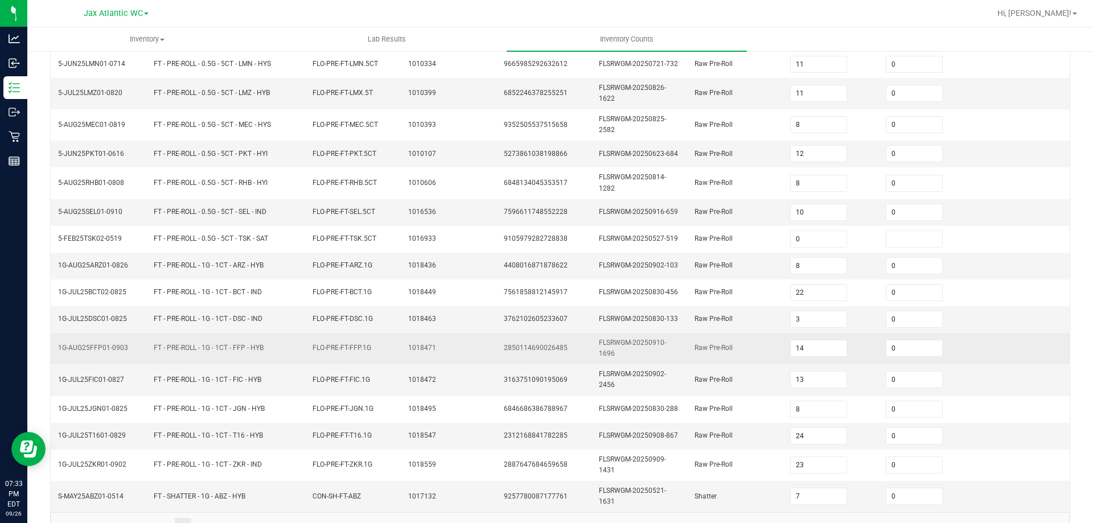
scroll to position [280, 0]
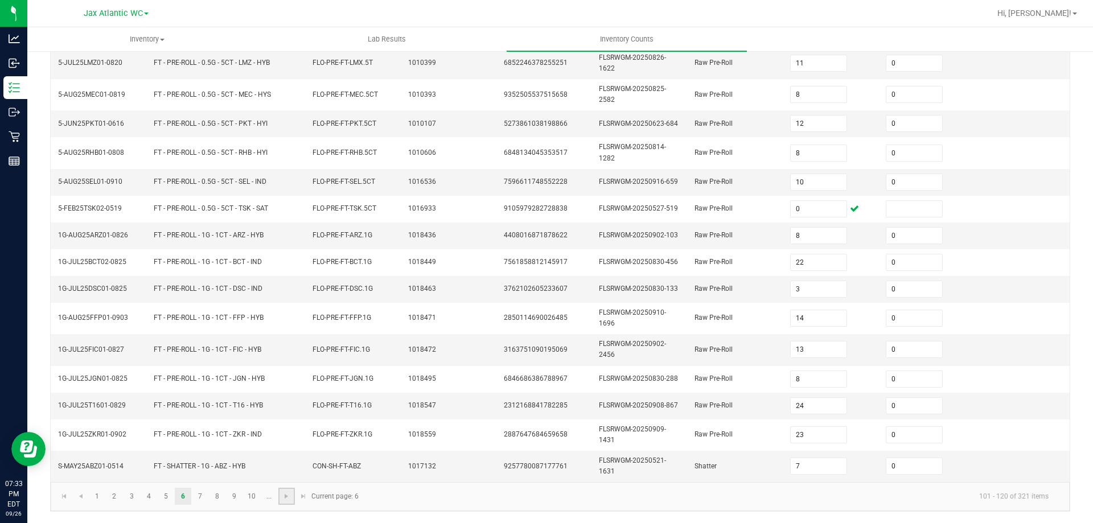
click at [279, 499] on link at bounding box center [286, 496] width 17 height 17
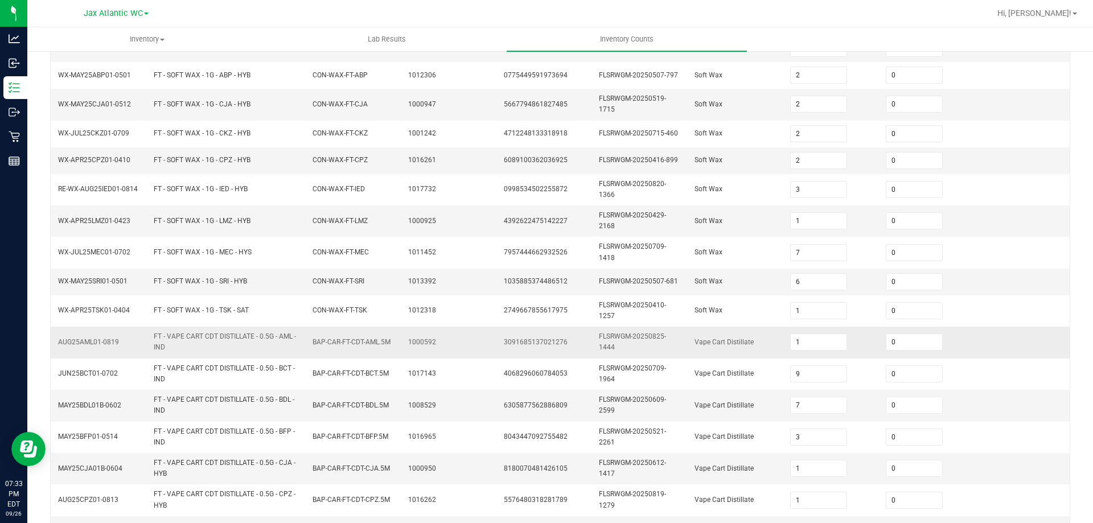
scroll to position [299, 0]
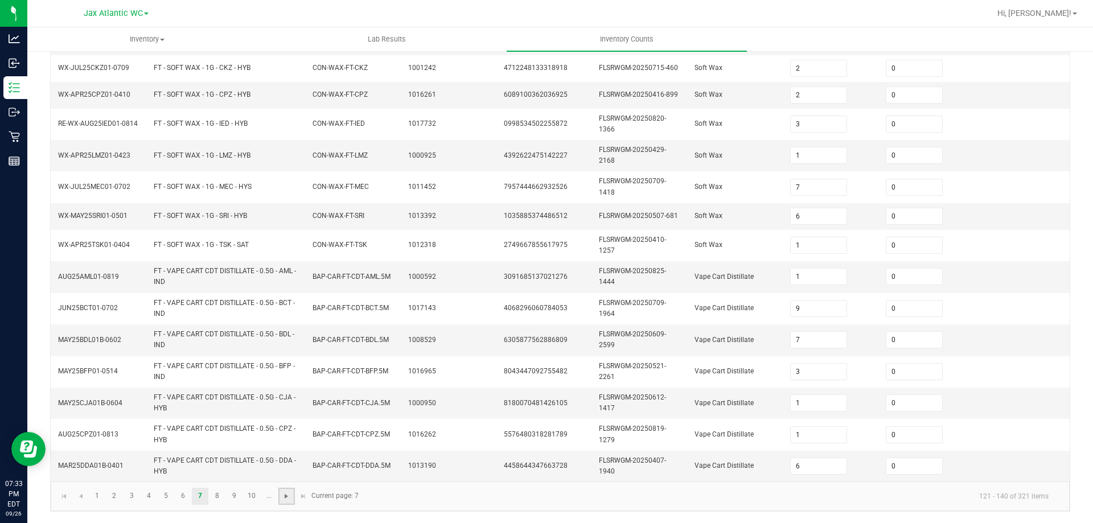
click at [289, 493] on span "Go to the next page" at bounding box center [286, 496] width 9 height 9
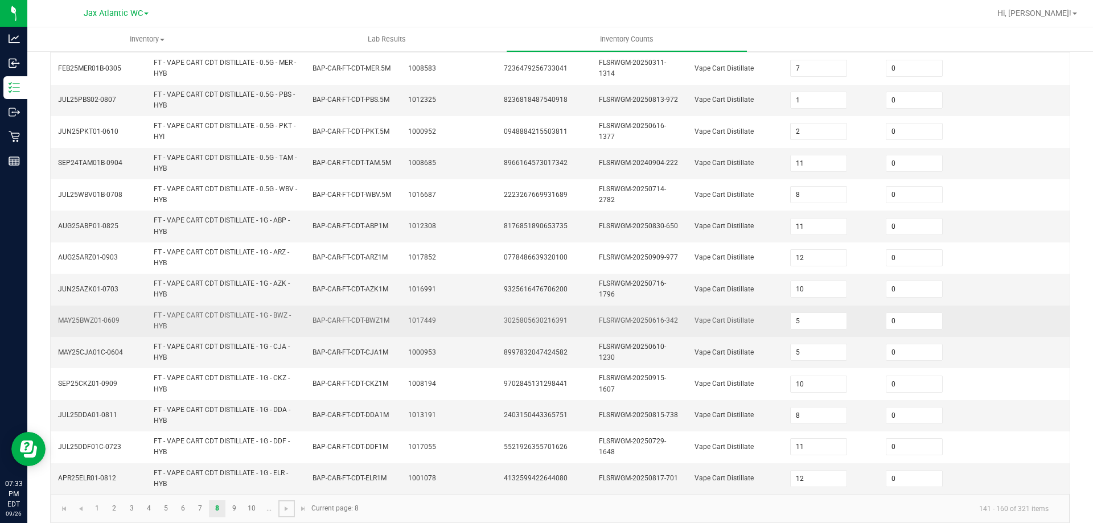
scroll to position [332, 0]
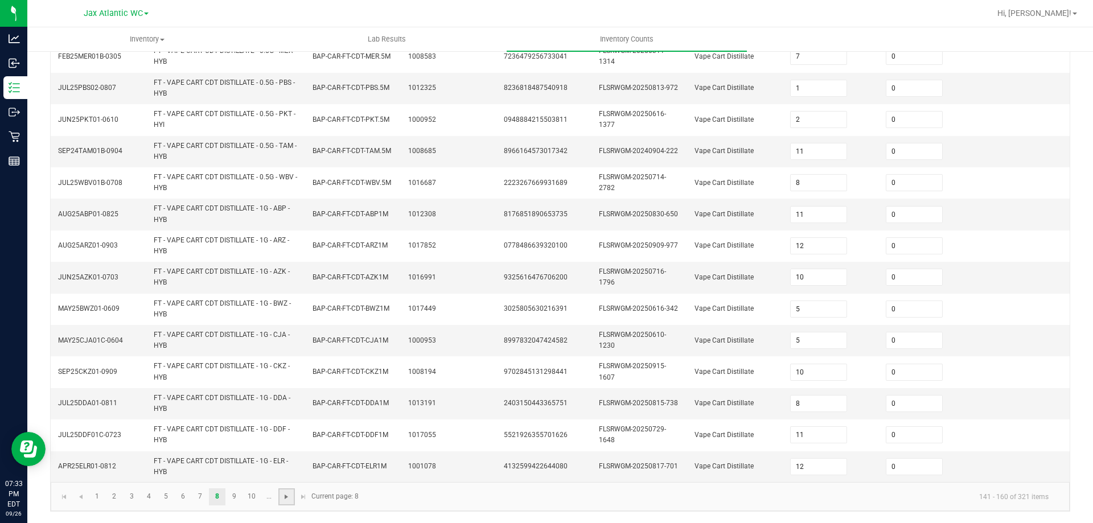
click at [284, 494] on span "Go to the next page" at bounding box center [286, 497] width 9 height 9
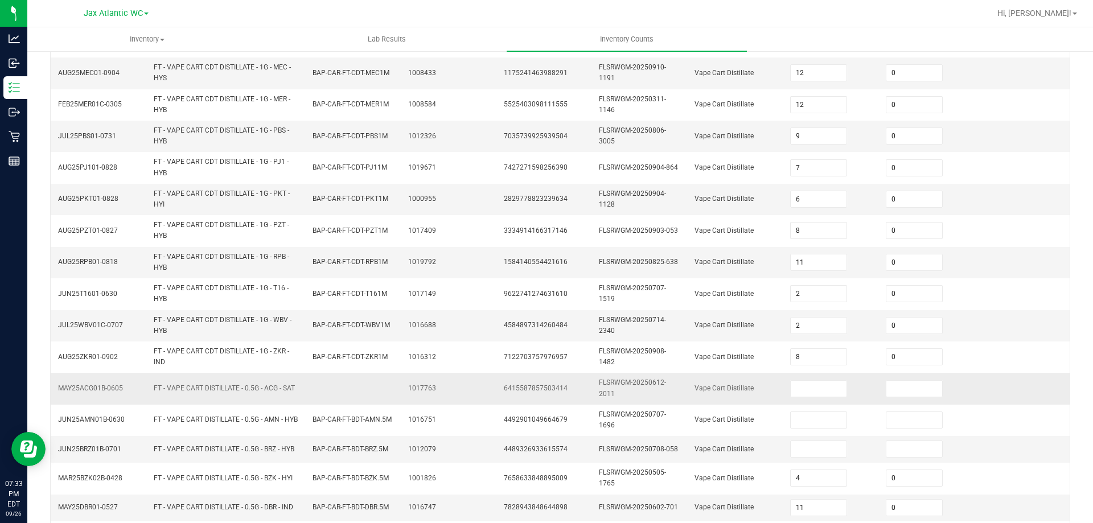
scroll to position [266, 0]
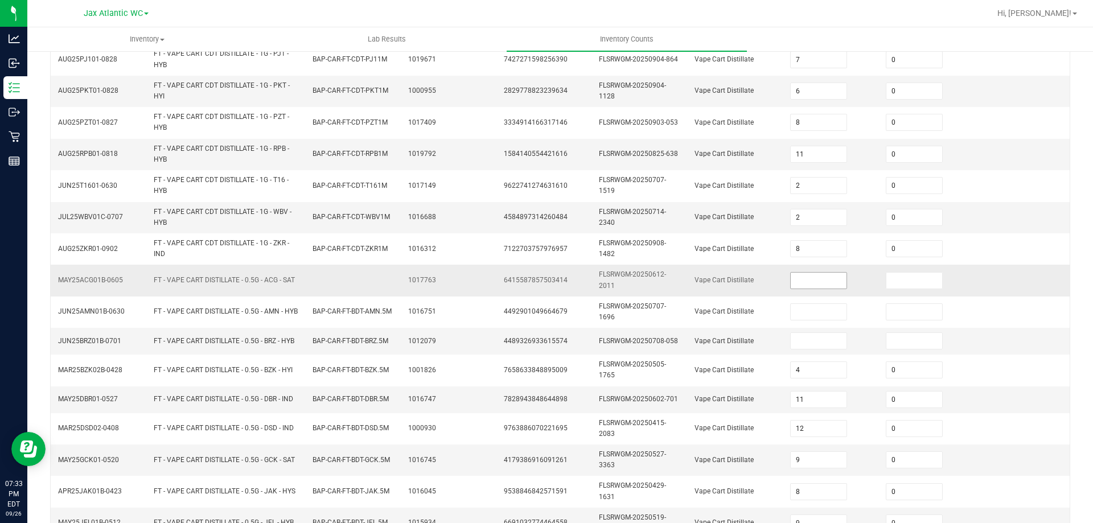
click at [791, 276] on input at bounding box center [819, 281] width 56 height 16
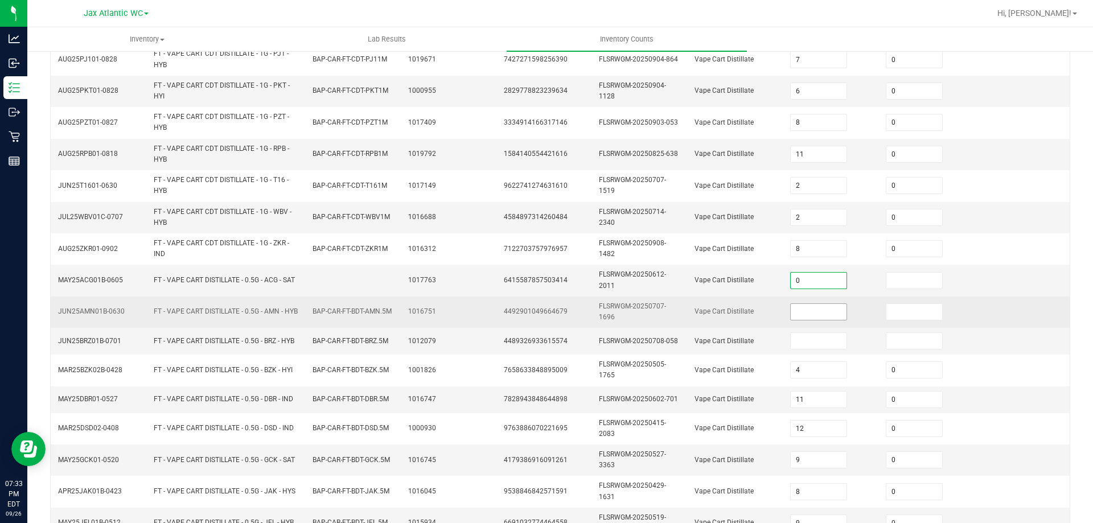
click at [797, 318] on input at bounding box center [819, 312] width 56 height 16
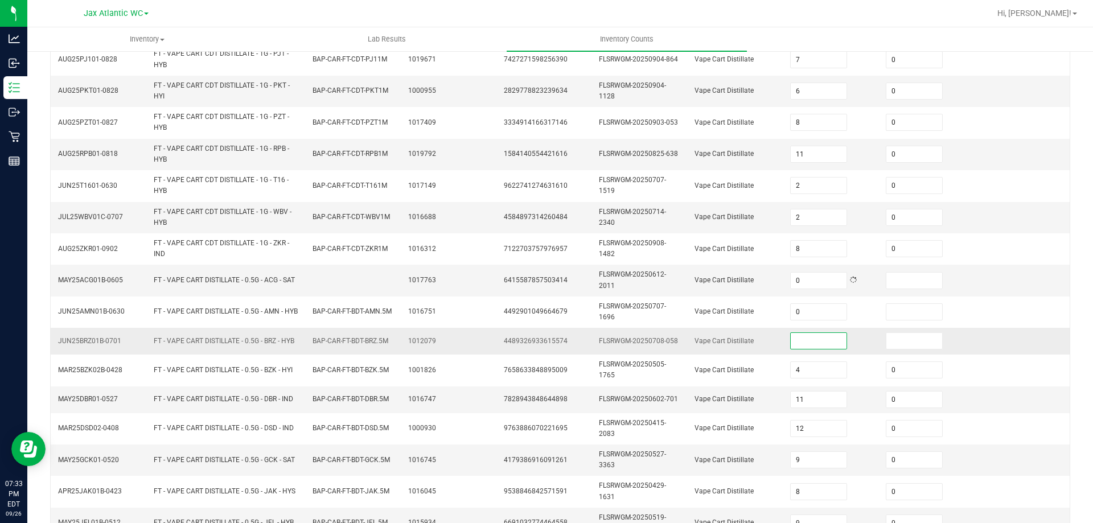
click at [804, 339] on input at bounding box center [819, 341] width 56 height 16
click at [752, 342] on td "Vape Cart Distillate" at bounding box center [736, 341] width 96 height 27
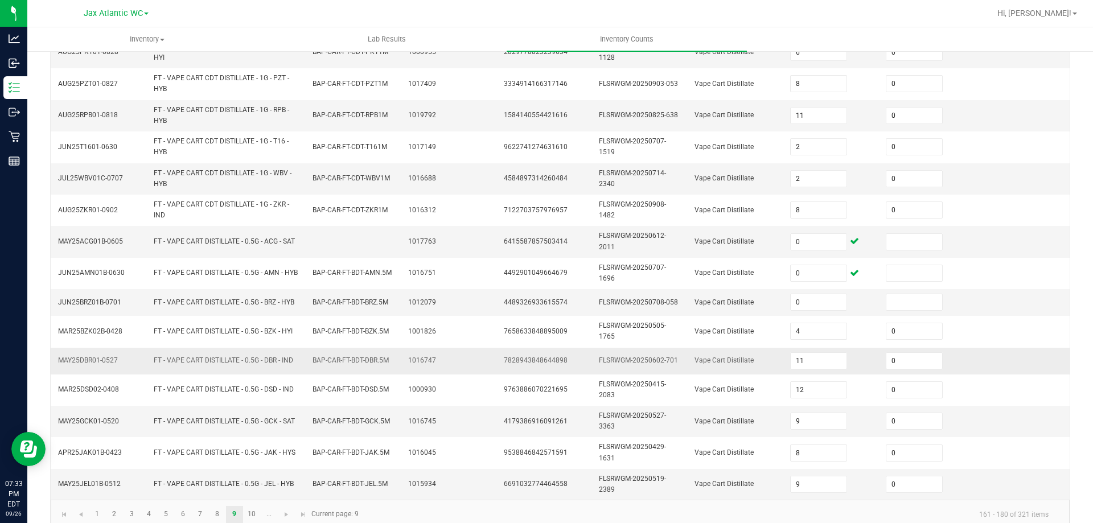
scroll to position [323, 0]
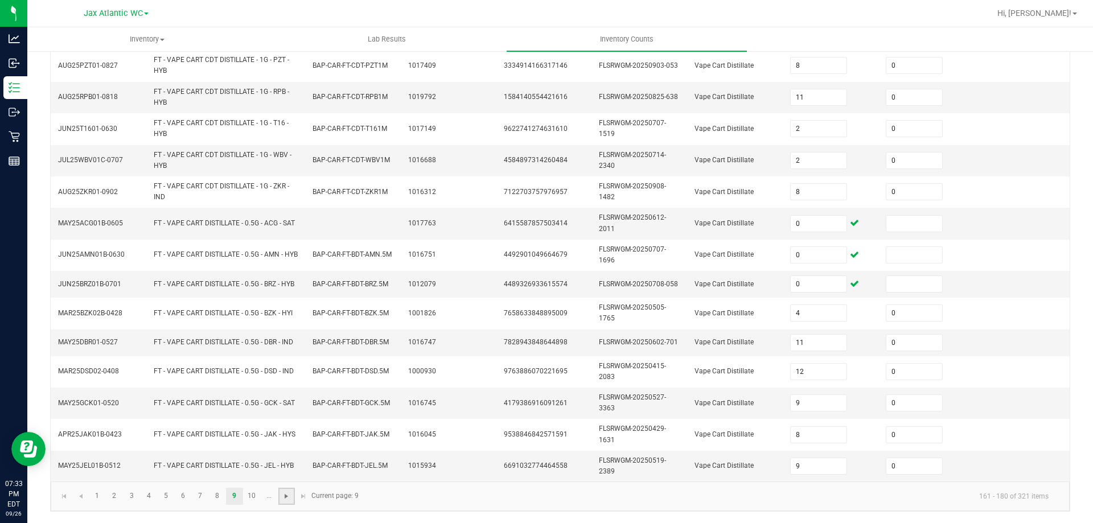
click at [290, 495] on span "Go to the next page" at bounding box center [286, 496] width 9 height 9
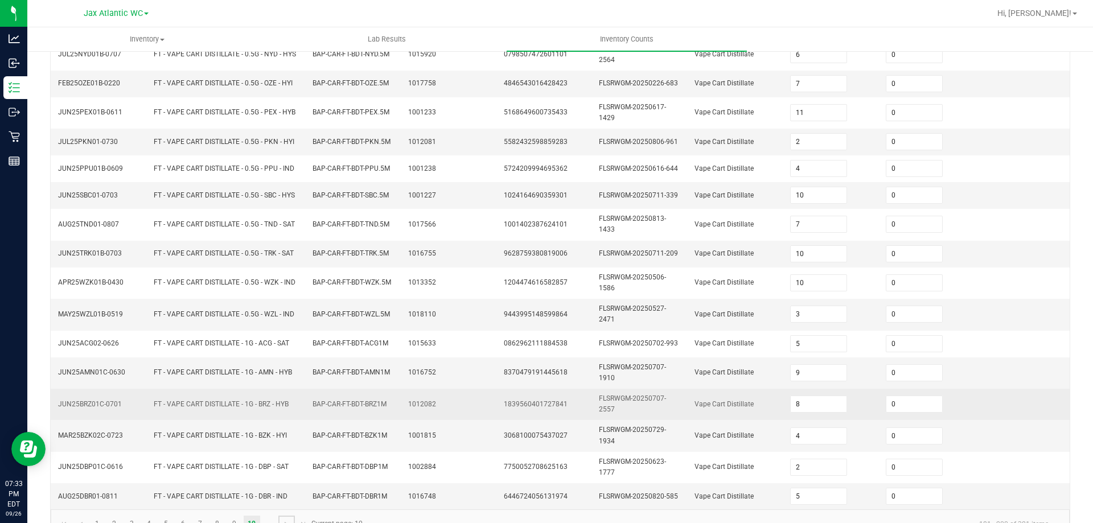
scroll to position [299, 0]
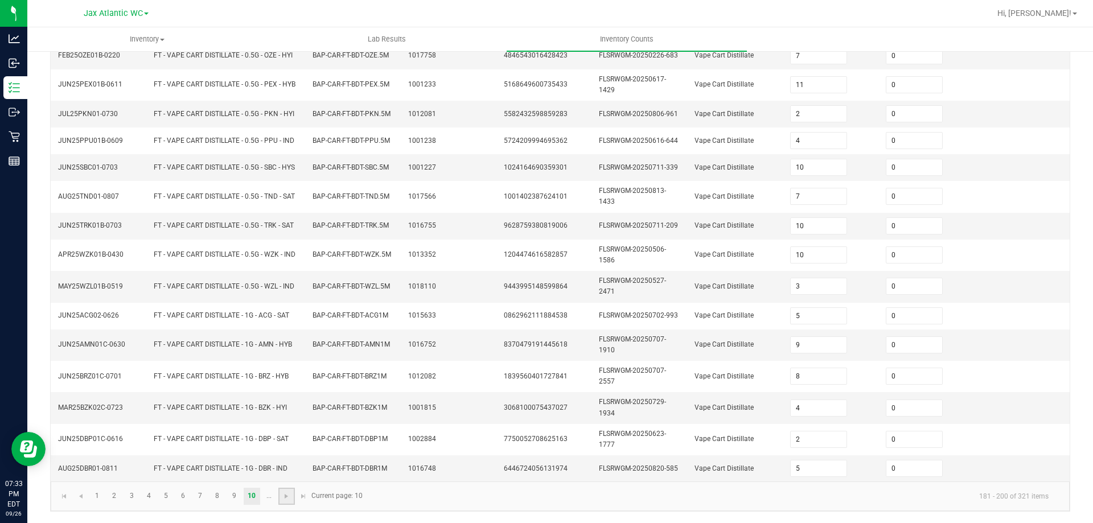
click at [292, 498] on link at bounding box center [286, 496] width 17 height 17
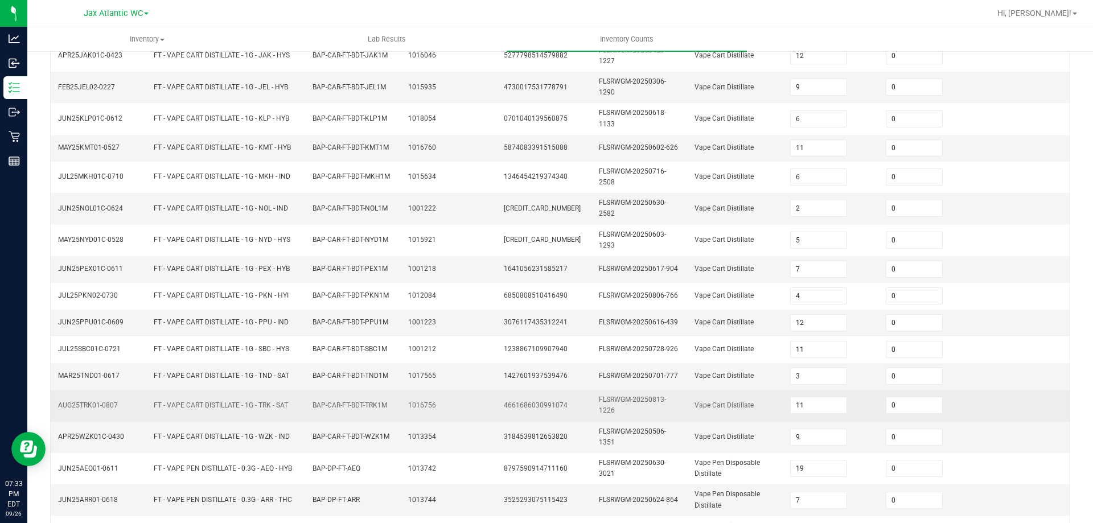
scroll to position [304, 0]
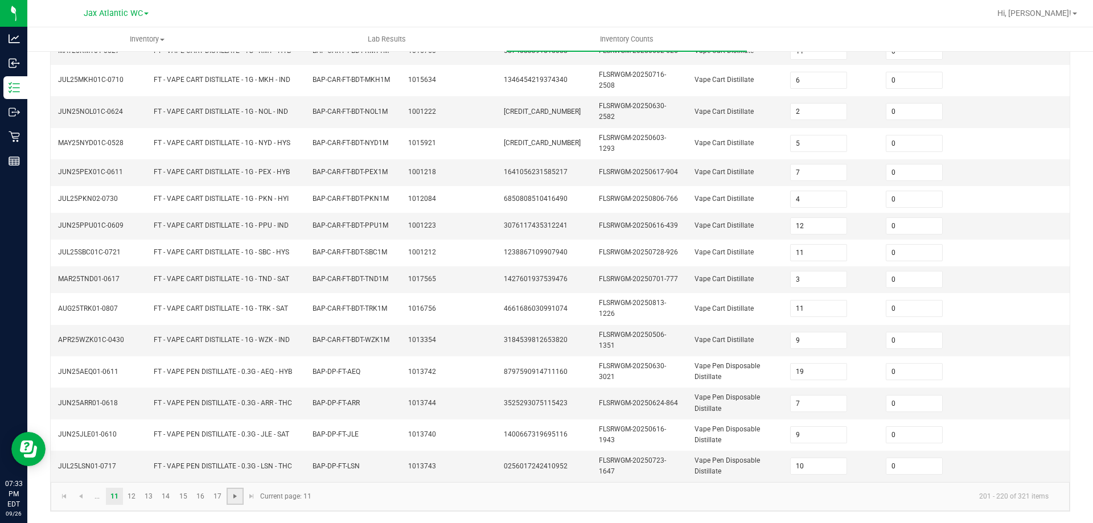
click at [236, 497] on span "Go to the next page" at bounding box center [235, 496] width 9 height 9
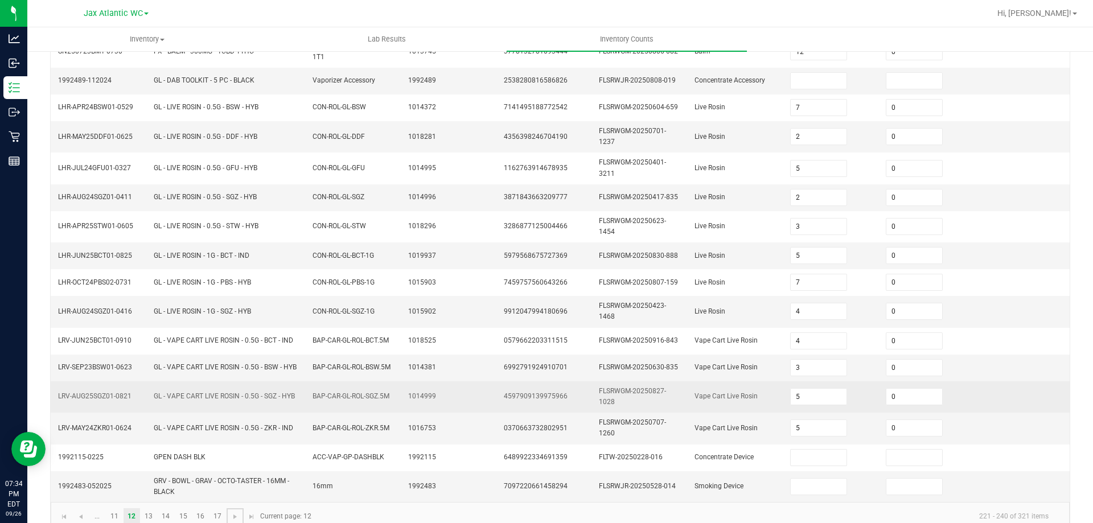
scroll to position [284, 0]
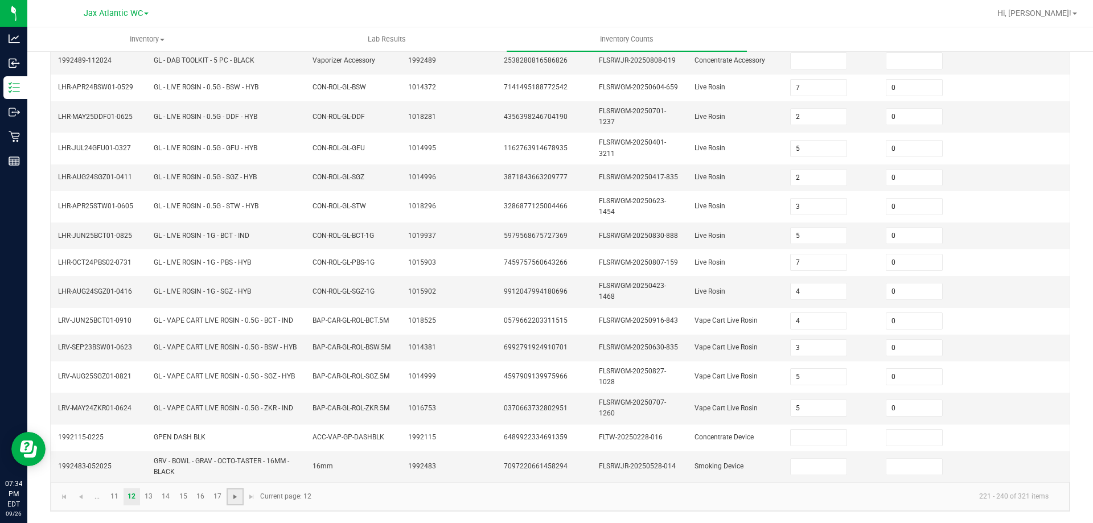
click at [232, 497] on span "Go to the next page" at bounding box center [235, 497] width 9 height 9
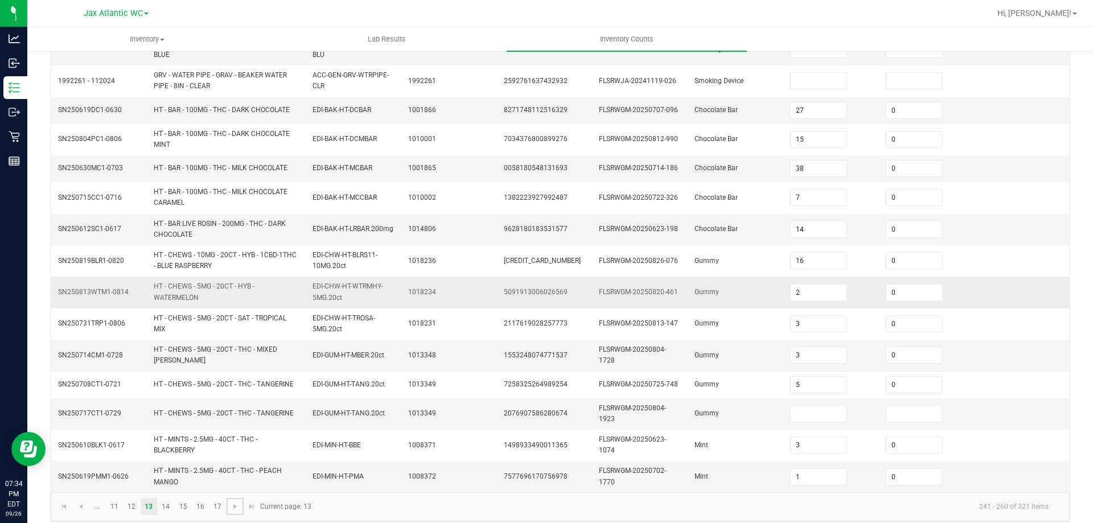
scroll to position [318, 0]
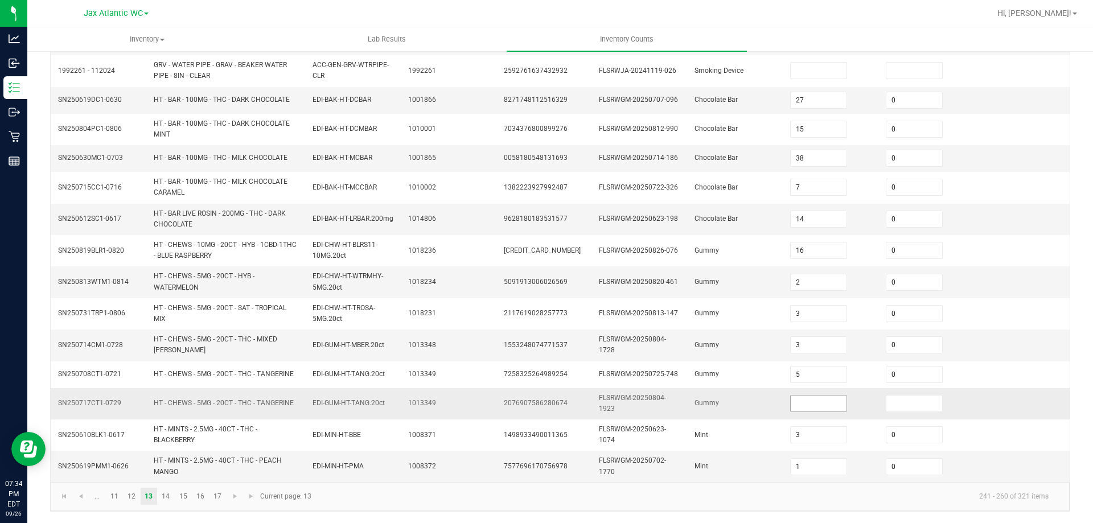
click at [791, 401] on input at bounding box center [819, 404] width 56 height 16
click at [669, 412] on td "FLSRWGM-20250804-1923" at bounding box center [640, 403] width 96 height 31
click at [236, 496] on span "Go to the next page" at bounding box center [235, 496] width 9 height 9
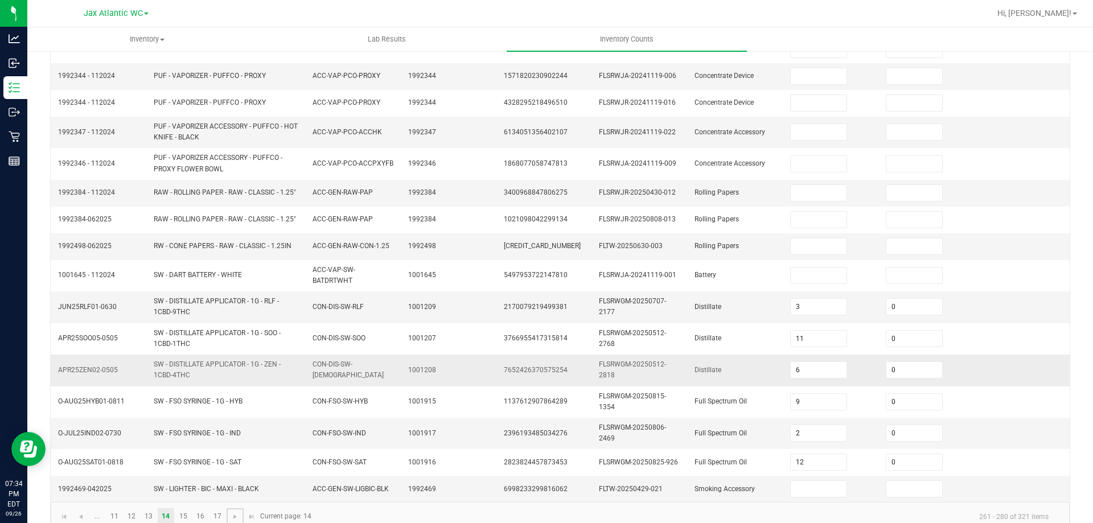
scroll to position [289, 0]
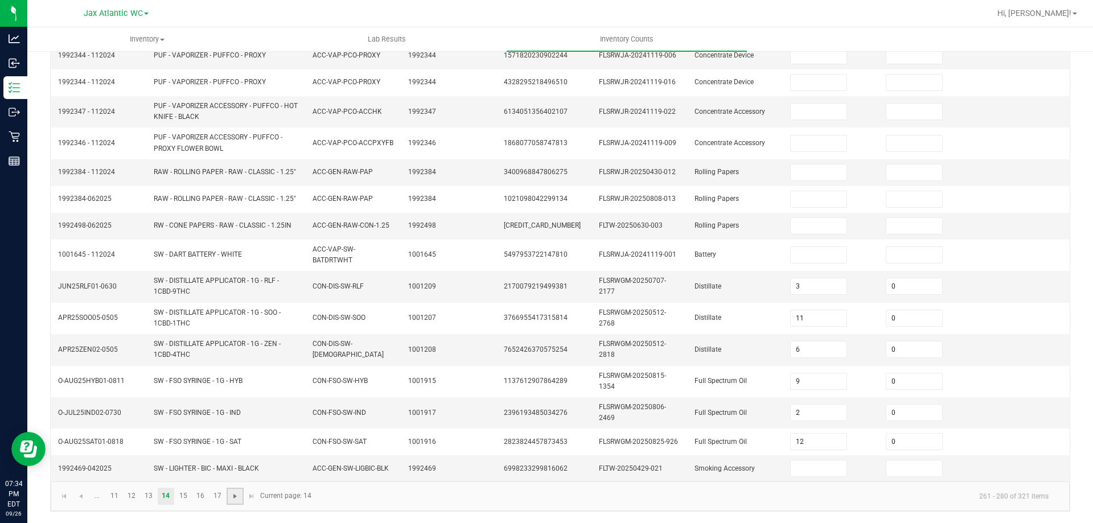
click at [235, 498] on span "Go to the next page" at bounding box center [235, 496] width 9 height 9
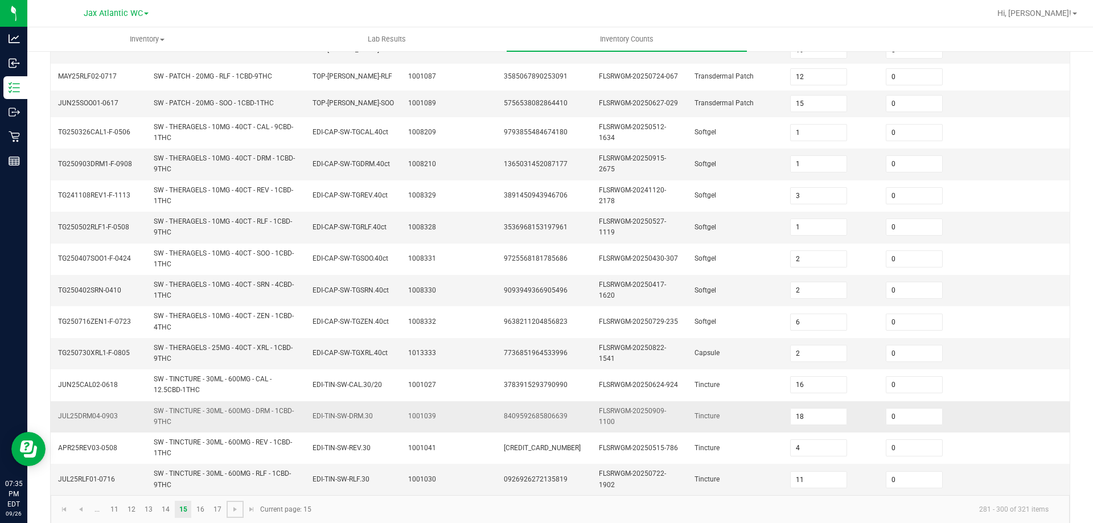
scroll to position [313, 0]
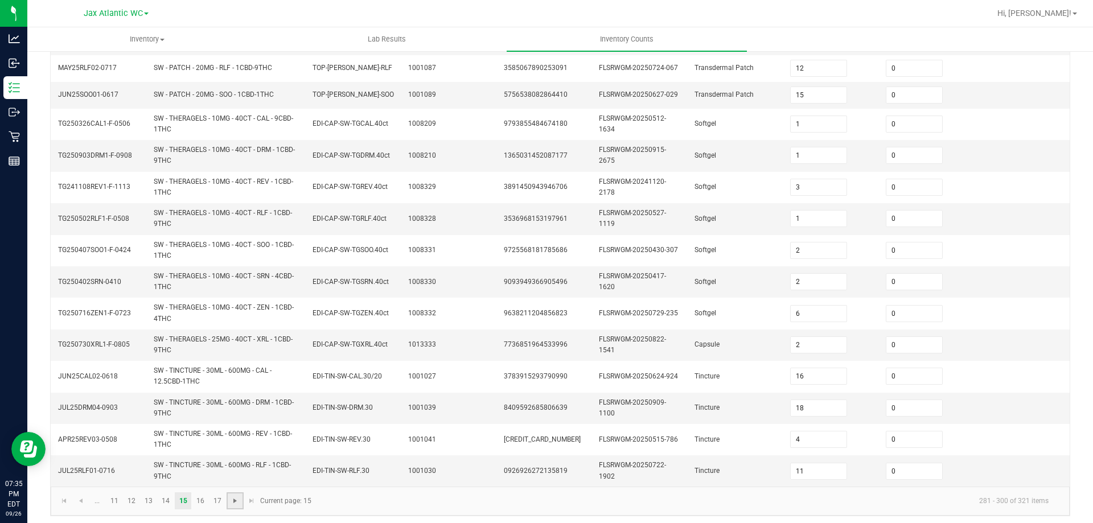
click at [235, 497] on span "Go to the next page" at bounding box center [235, 501] width 9 height 9
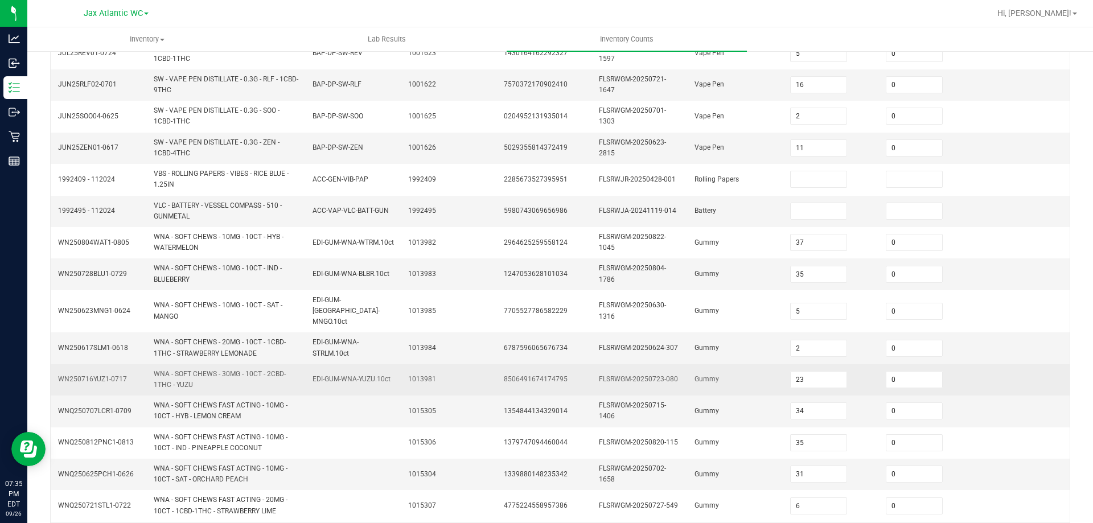
scroll to position [332, 0]
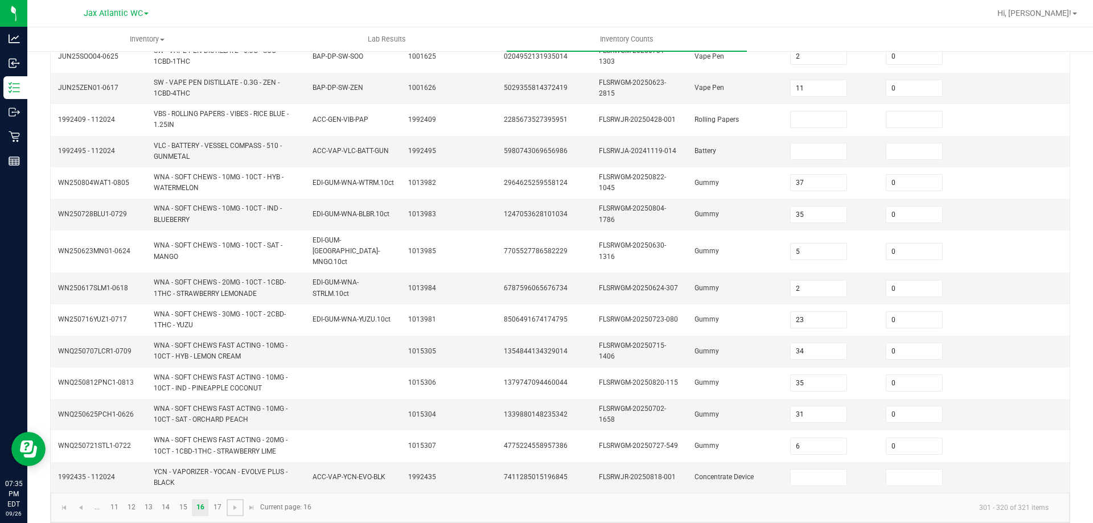
click at [236, 503] on span "Go to the next page" at bounding box center [235, 507] width 9 height 9
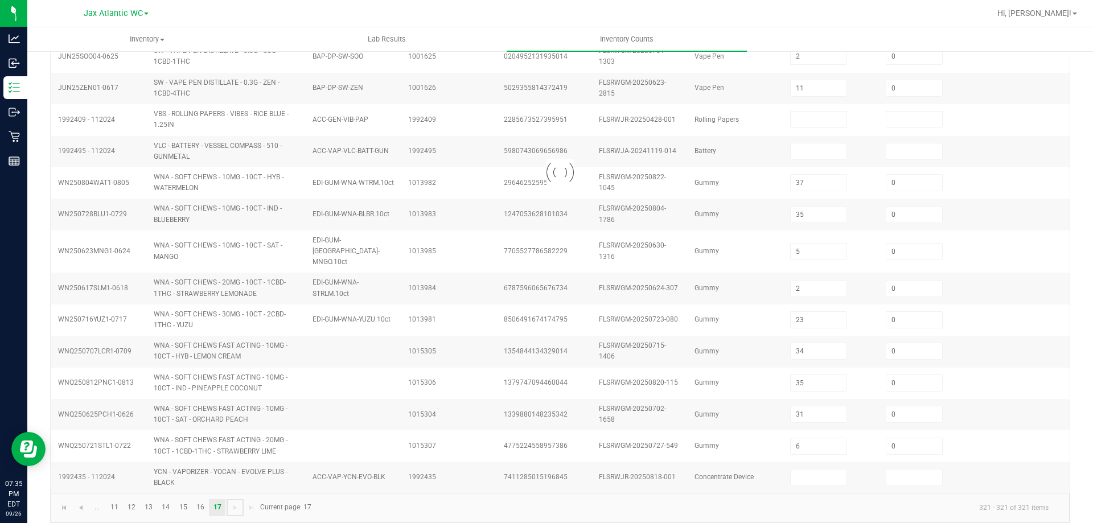
scroll to position [0, 0]
